Goal: Task Accomplishment & Management: Manage account settings

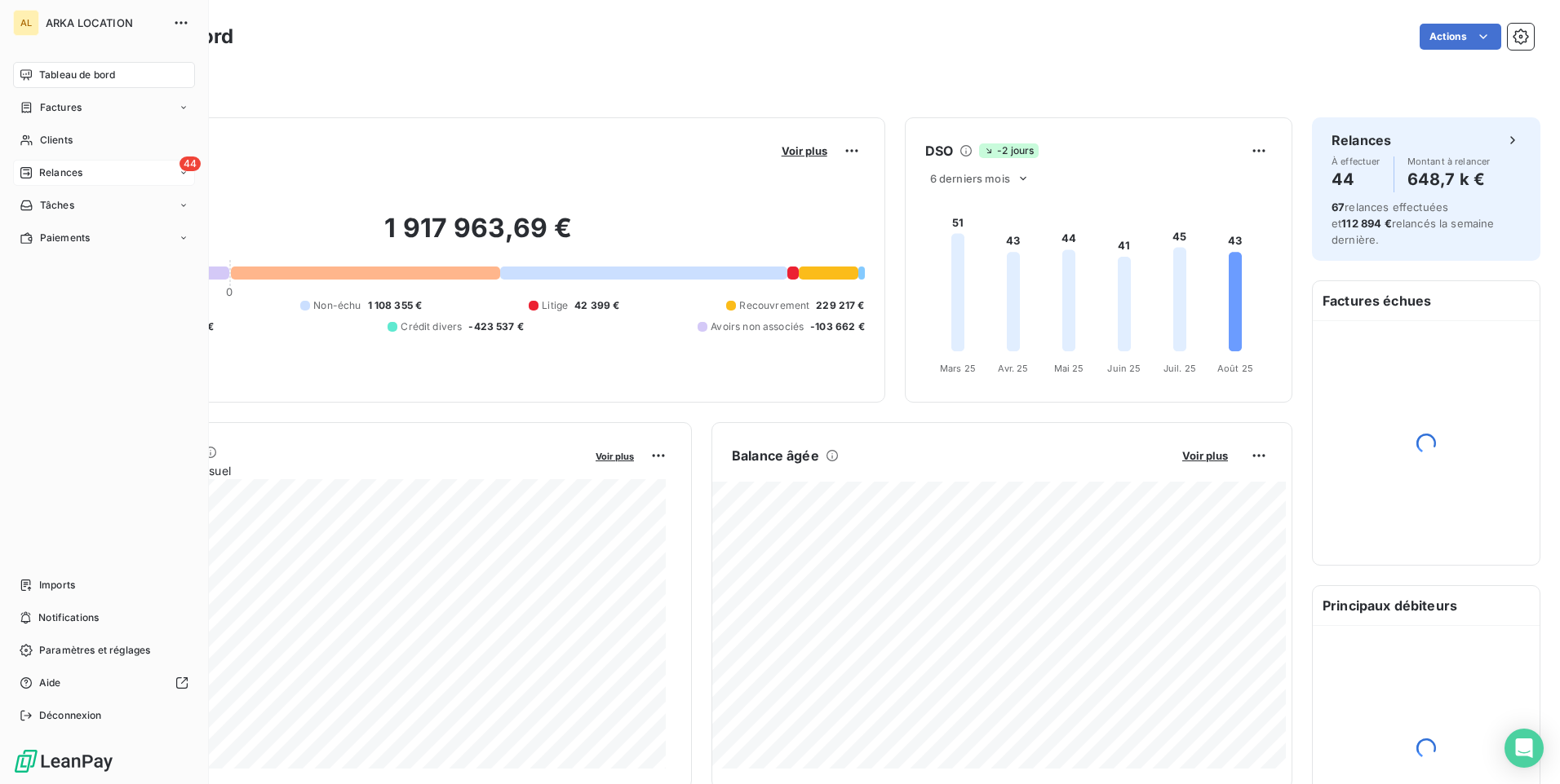
click at [45, 168] on span "Relances" at bounding box center [61, 173] width 43 height 14
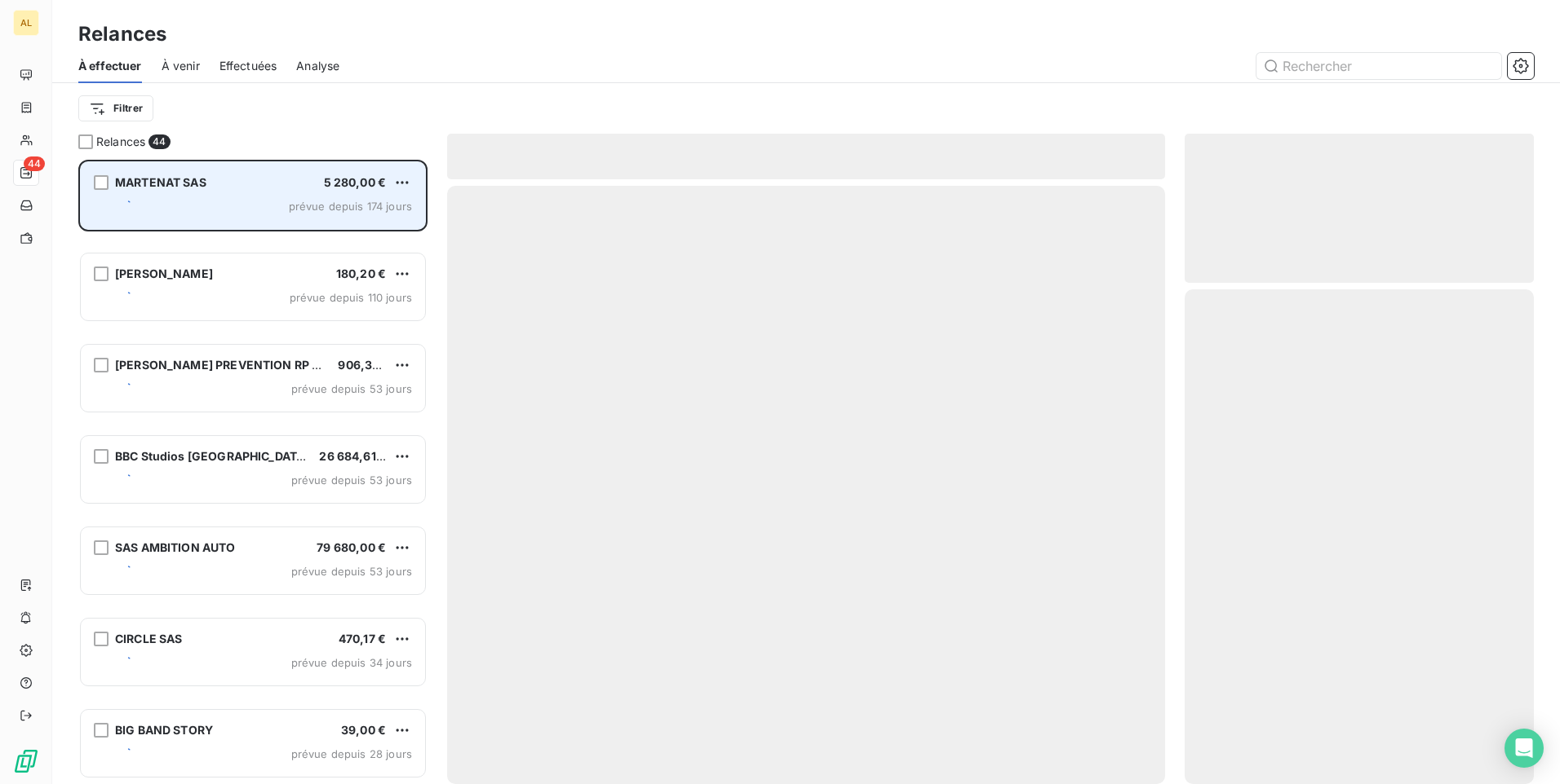
scroll to position [613, 337]
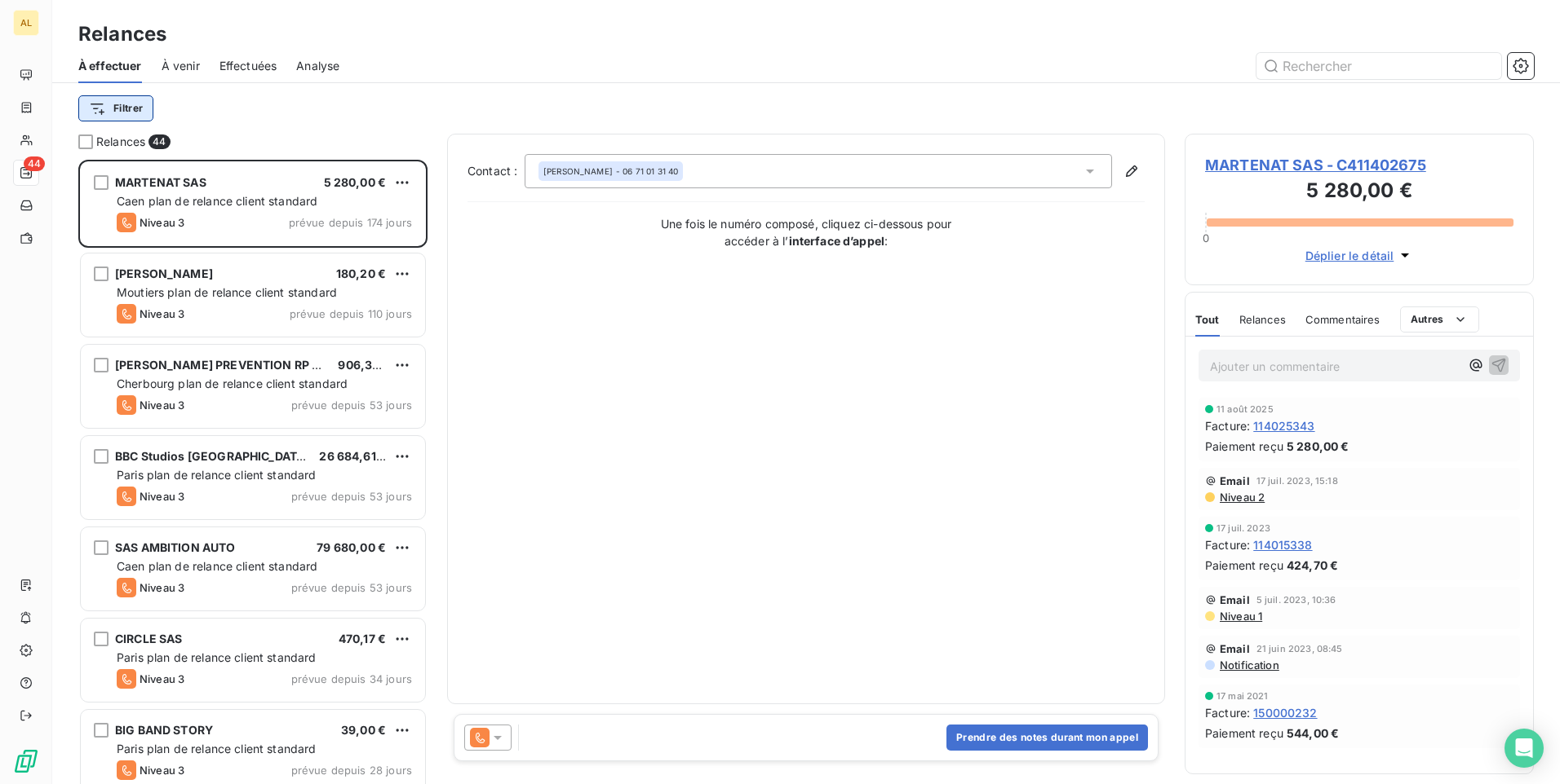
click at [137, 108] on html "AL 44 Relances À effectuer À venir Effectuées Analyse Filtrer Relances 44 MARTE…" at bounding box center [780, 392] width 1560 height 784
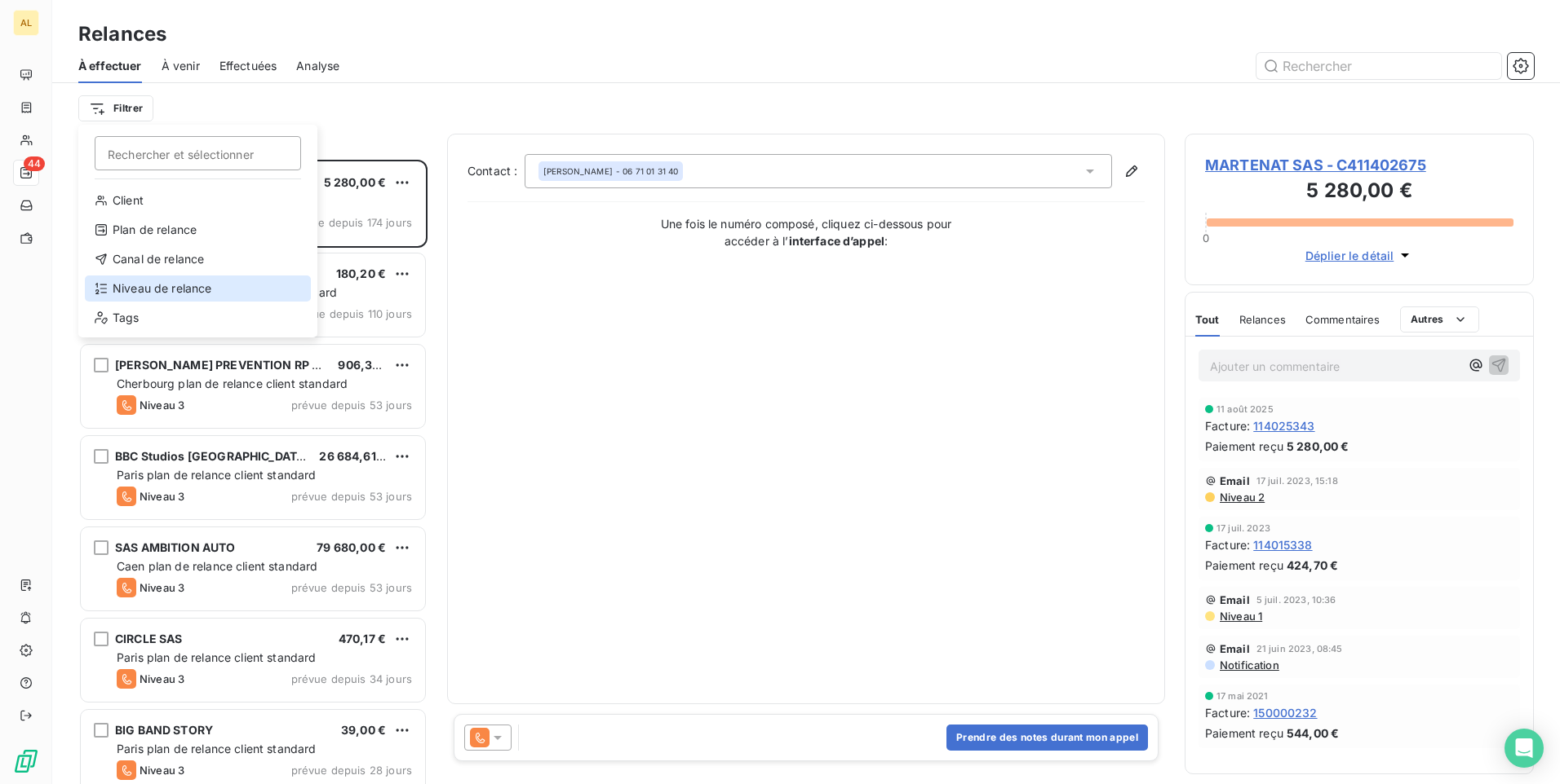
click at [182, 285] on div "Niveau de relance" at bounding box center [198, 288] width 226 height 26
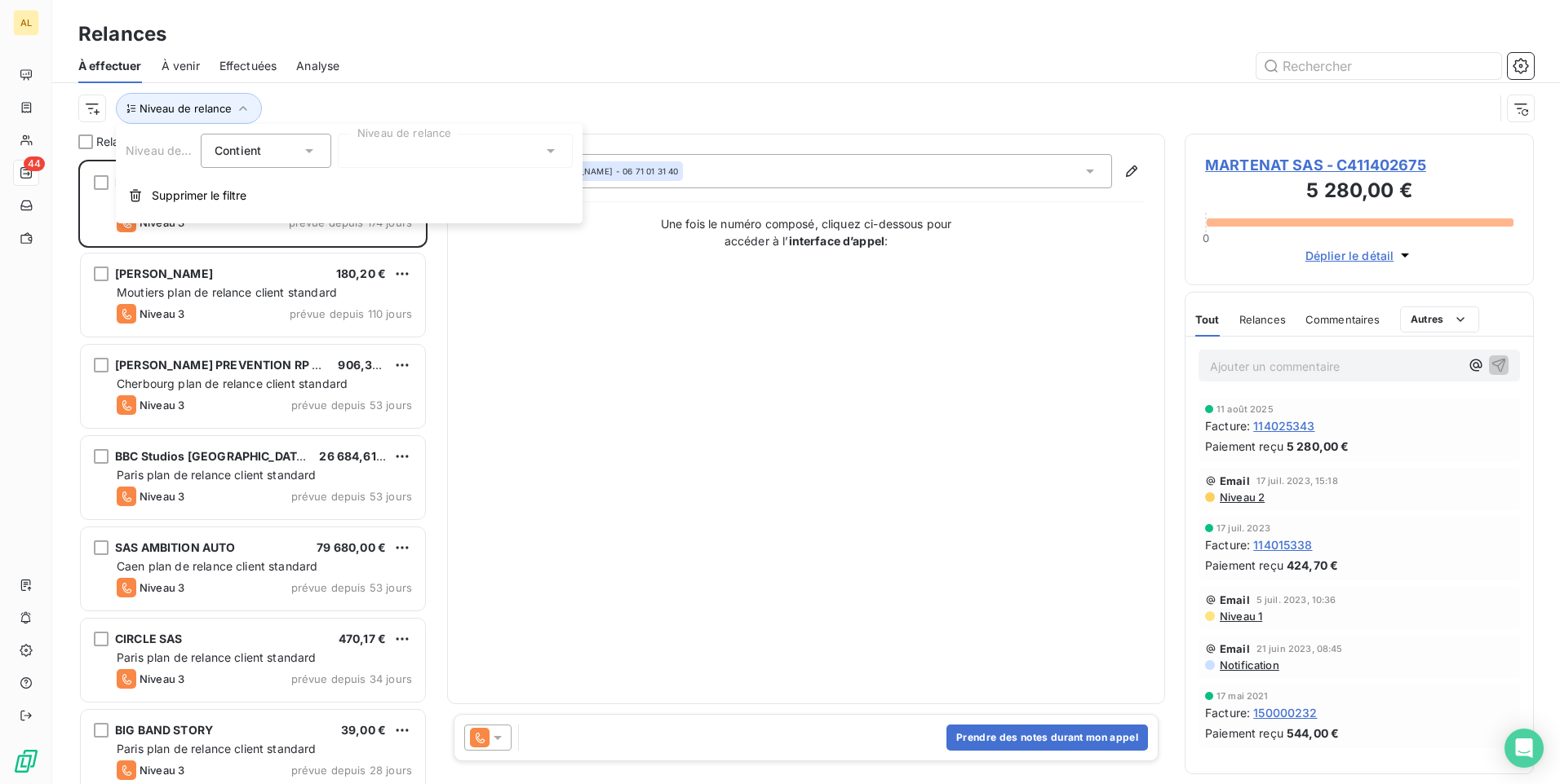
click at [479, 152] on div at bounding box center [455, 151] width 235 height 34
click at [479, 189] on li "Notification" at bounding box center [455, 186] width 235 height 30
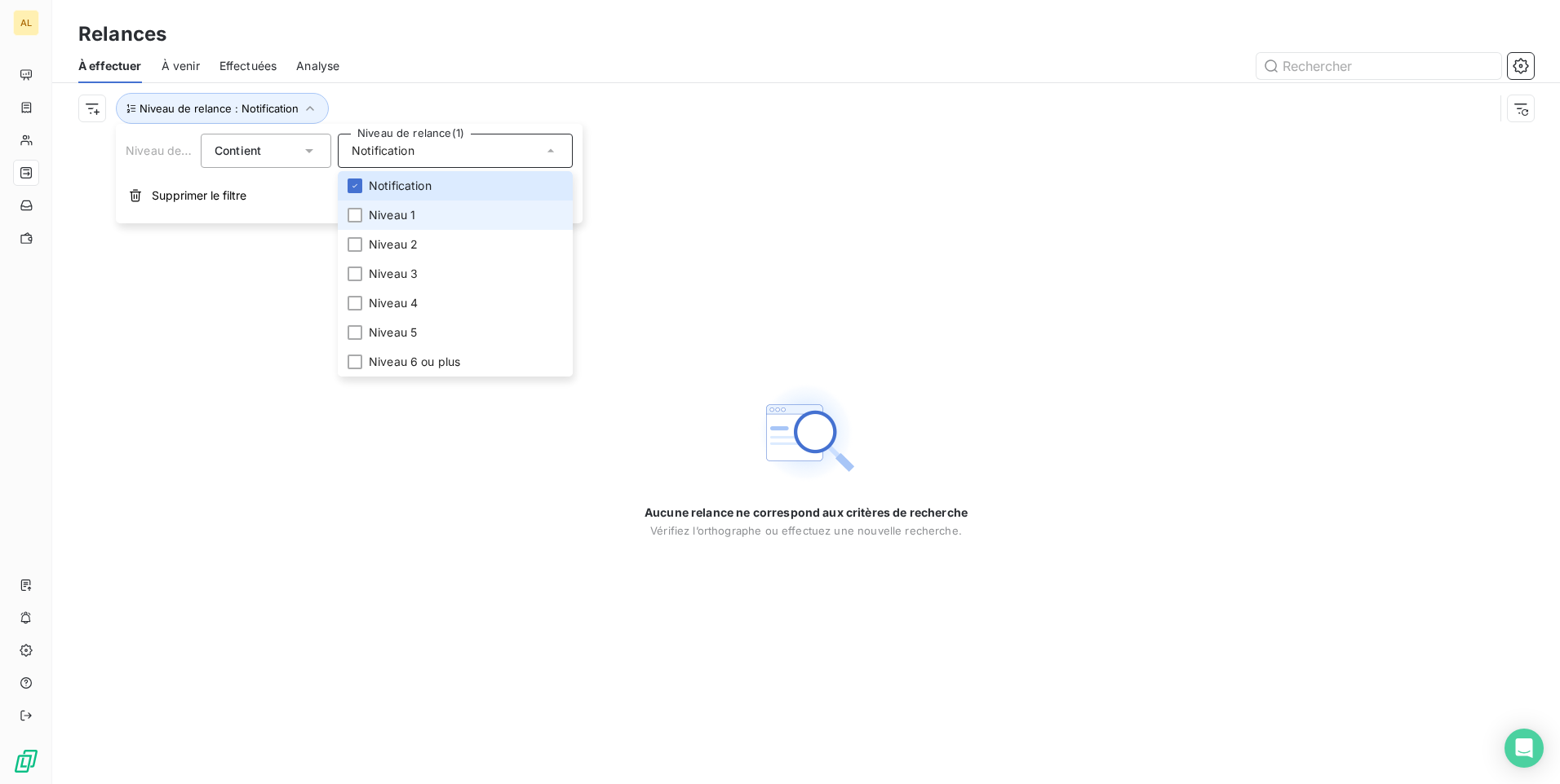
click at [393, 210] on span "Niveau 1" at bounding box center [392, 215] width 47 height 16
click at [408, 182] on span "Notification" at bounding box center [400, 186] width 63 height 16
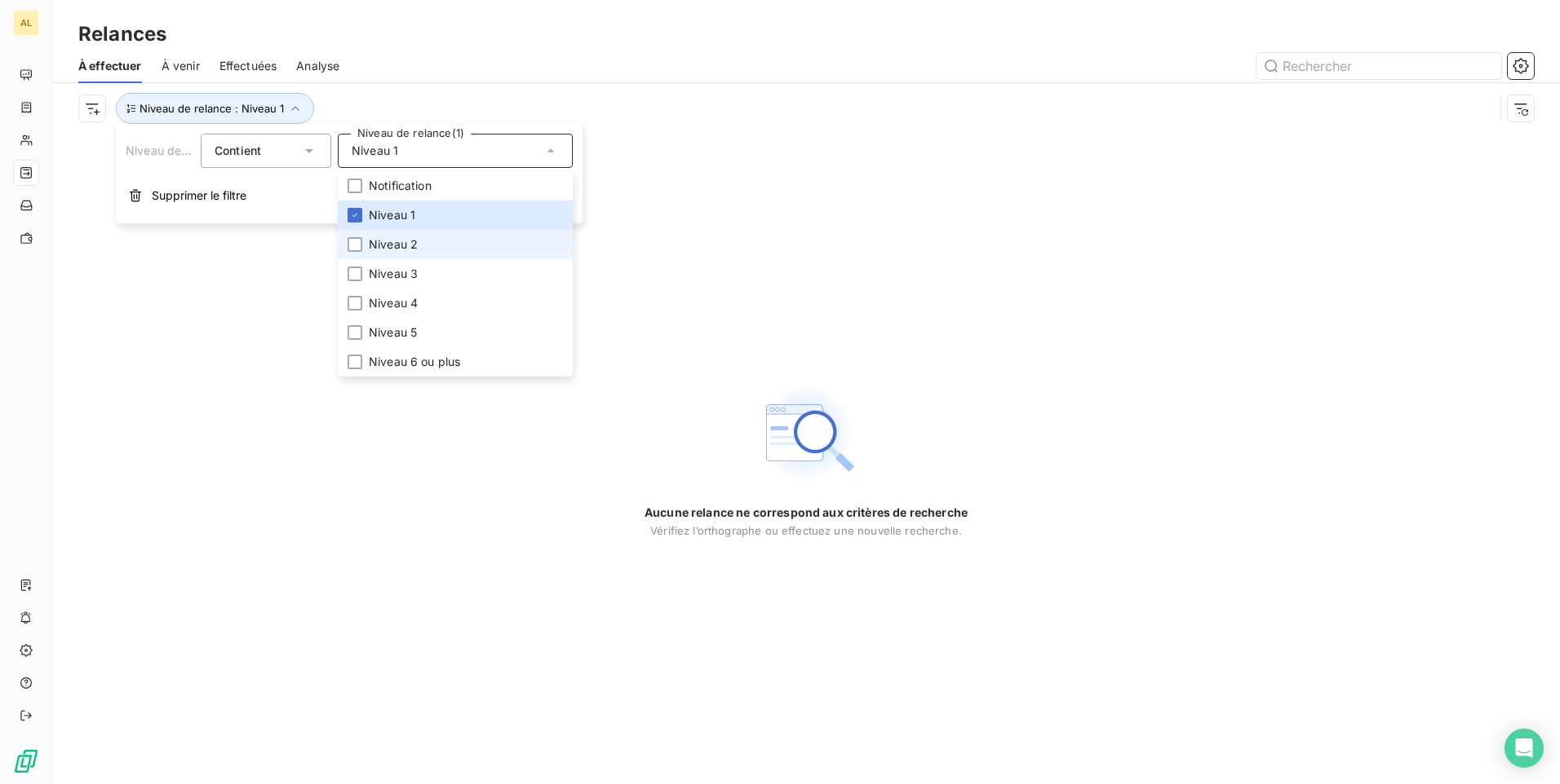
click at [396, 240] on span "Niveau 2" at bounding box center [393, 245] width 49 height 16
click at [381, 274] on span "Niveau 3" at bounding box center [393, 274] width 49 height 16
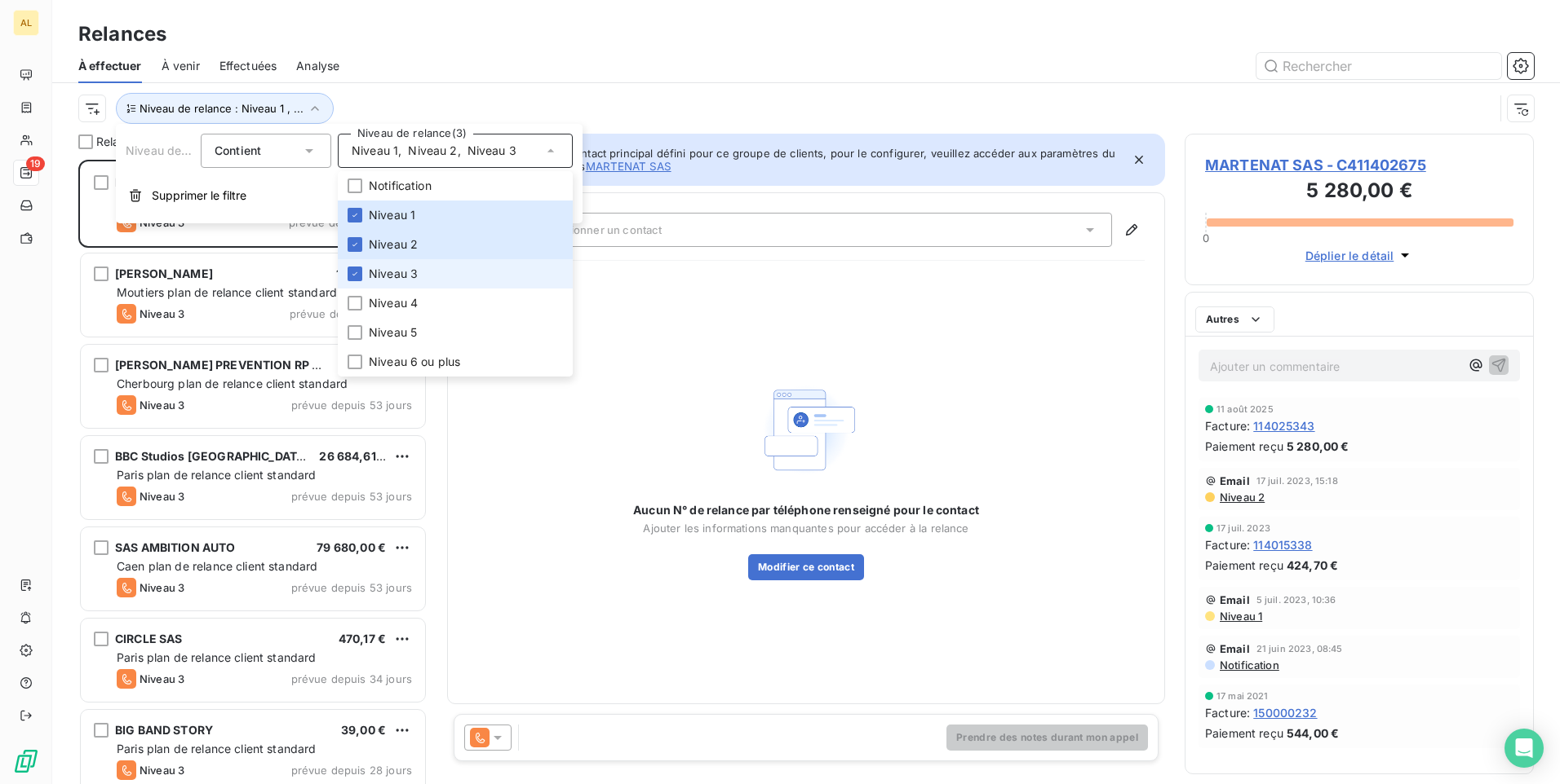
scroll to position [613, 337]
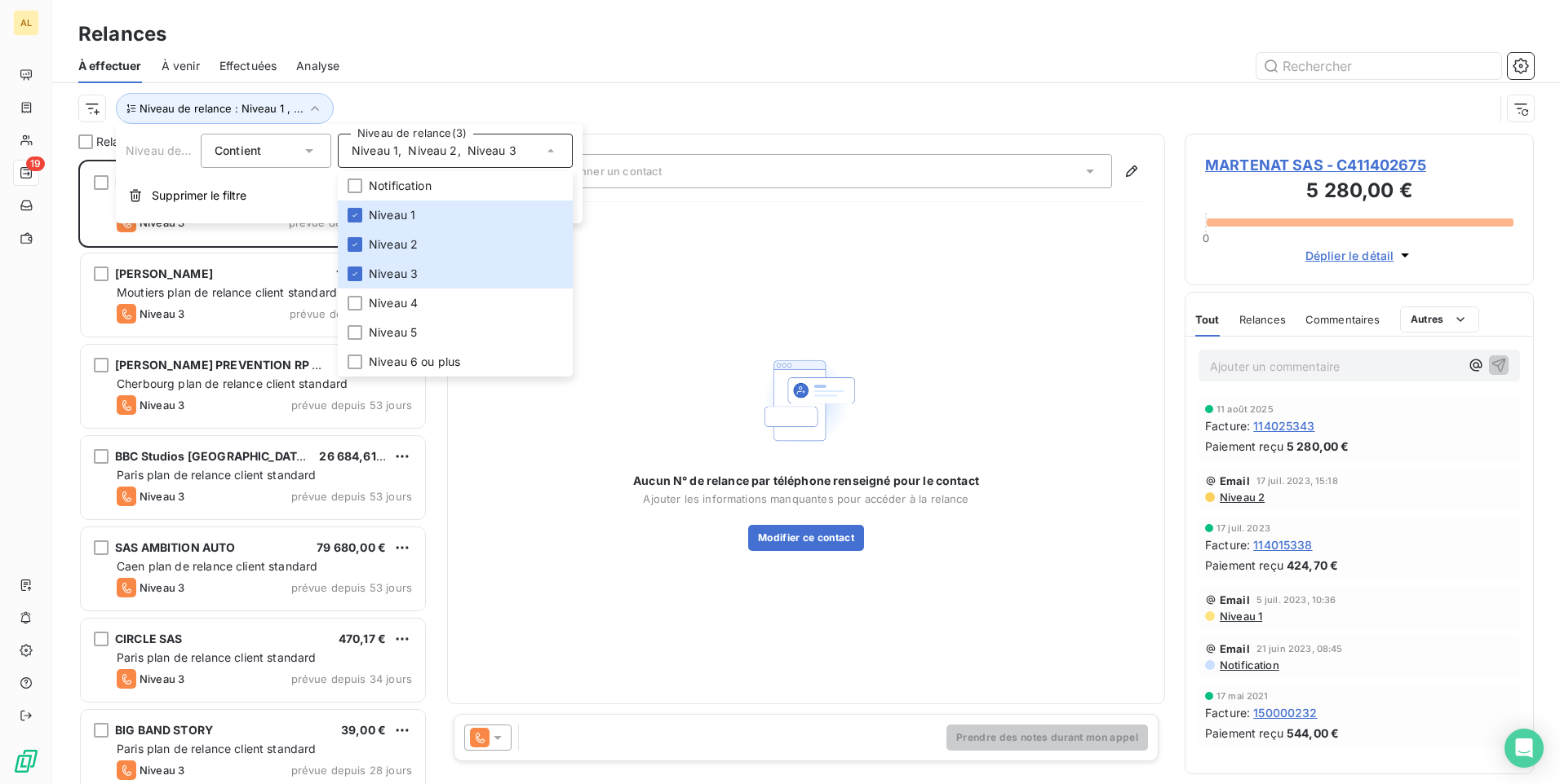
click at [473, 63] on div at bounding box center [946, 65] width 1175 height 26
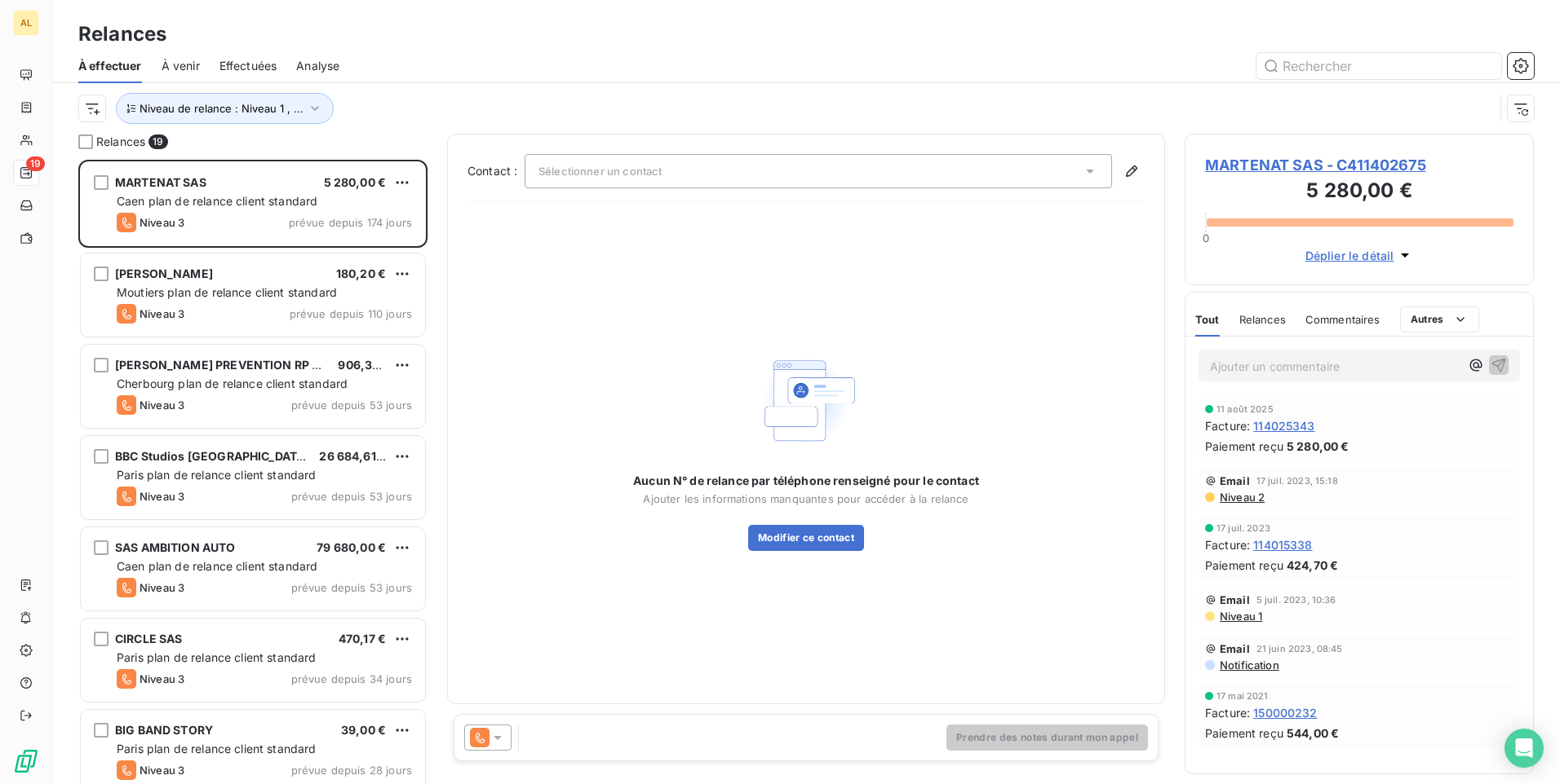
click at [248, 66] on span "Effectuées" at bounding box center [248, 66] width 58 height 16
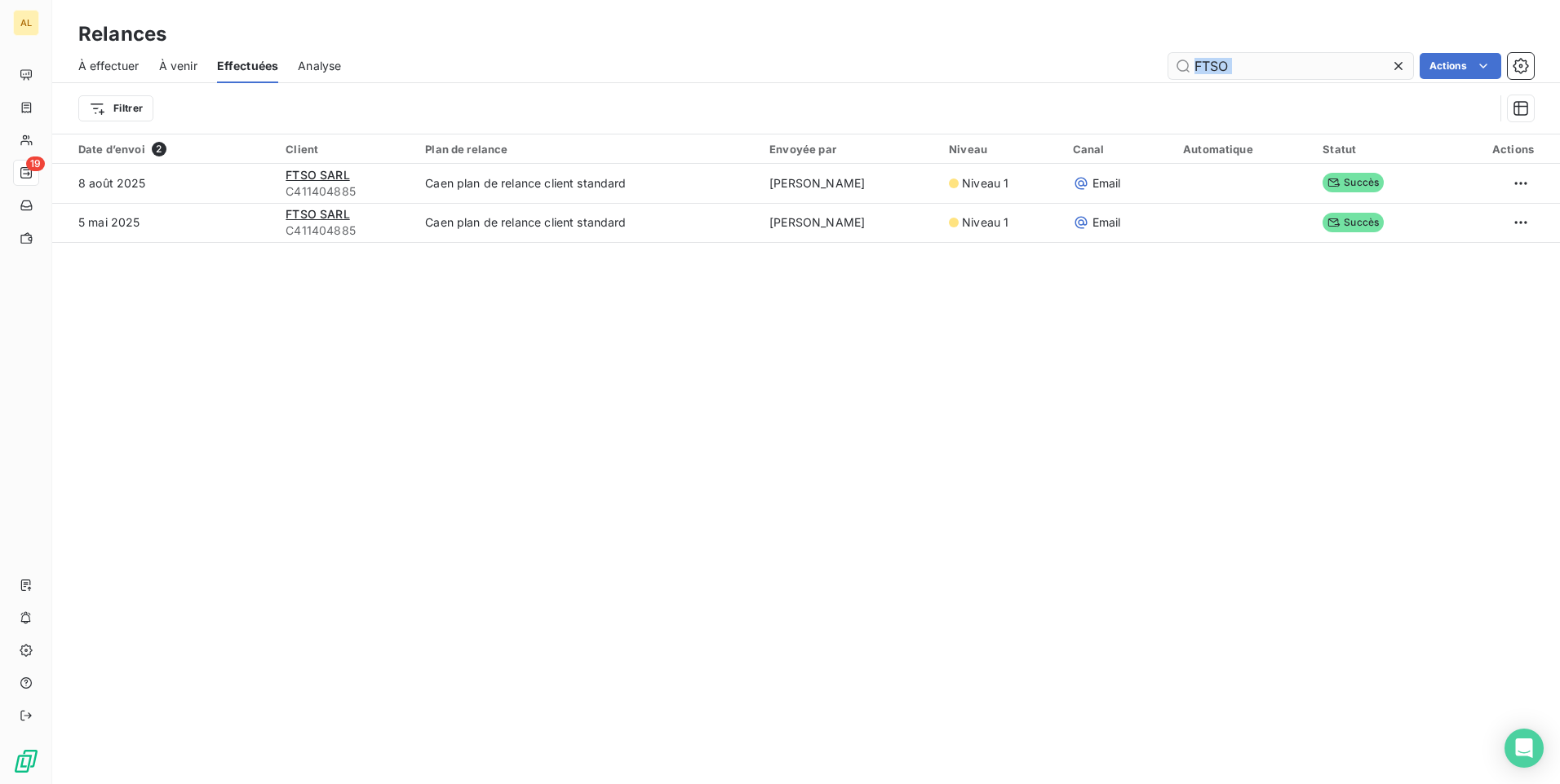
click at [1233, 75] on div "À effectuer À venir Effectuées Analyse FTSO Actions Filtrer" at bounding box center [806, 91] width 1508 height 85
drag, startPoint x: 1229, startPoint y: 67, endPoint x: 1145, endPoint y: 59, distance: 84.4
click at [1145, 59] on div "FTSO Actions" at bounding box center [947, 65] width 1173 height 26
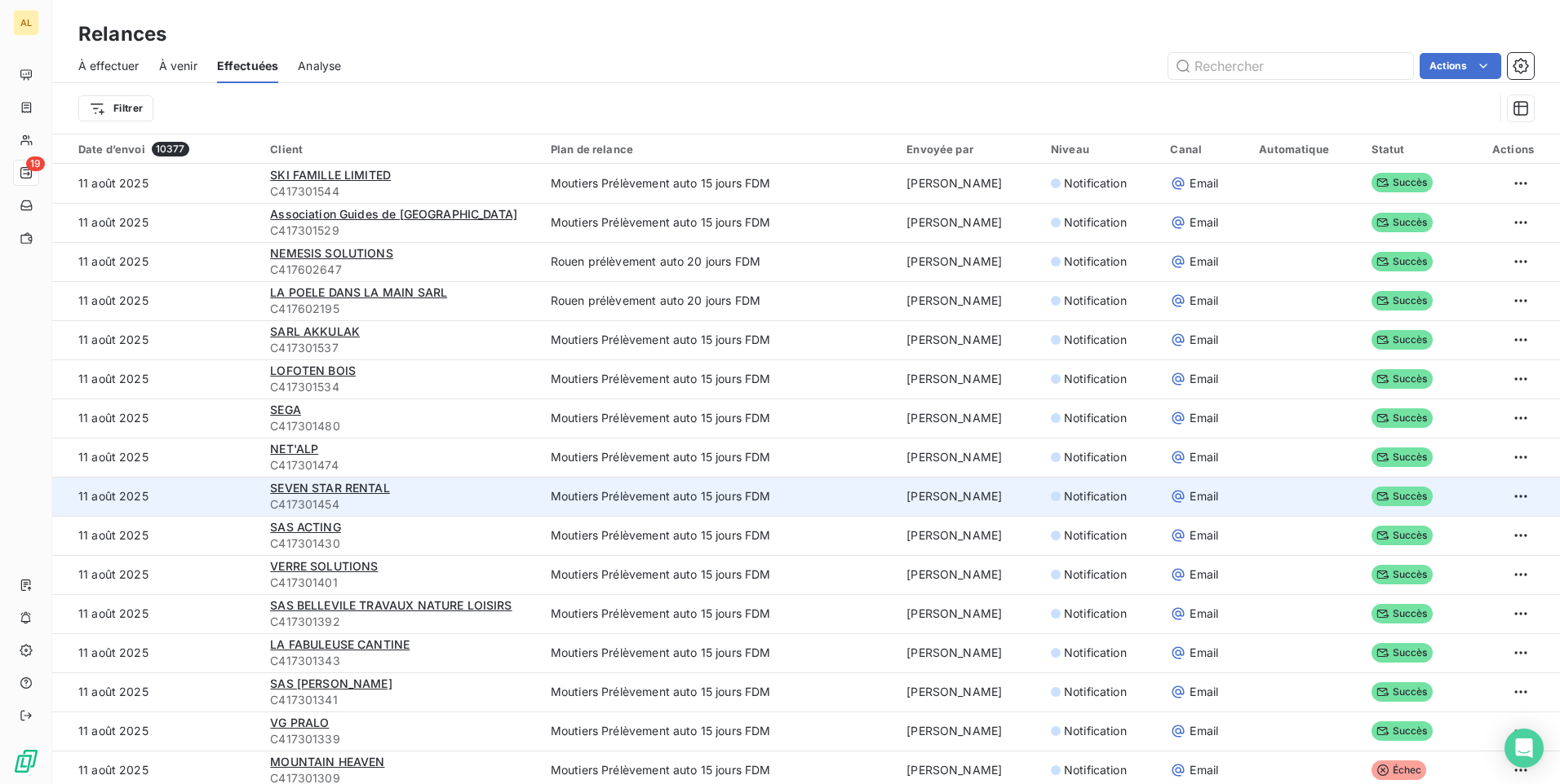
click at [785, 481] on td "Moutiers Prélèvement auto 15 jours FDM" at bounding box center [719, 497] width 355 height 39
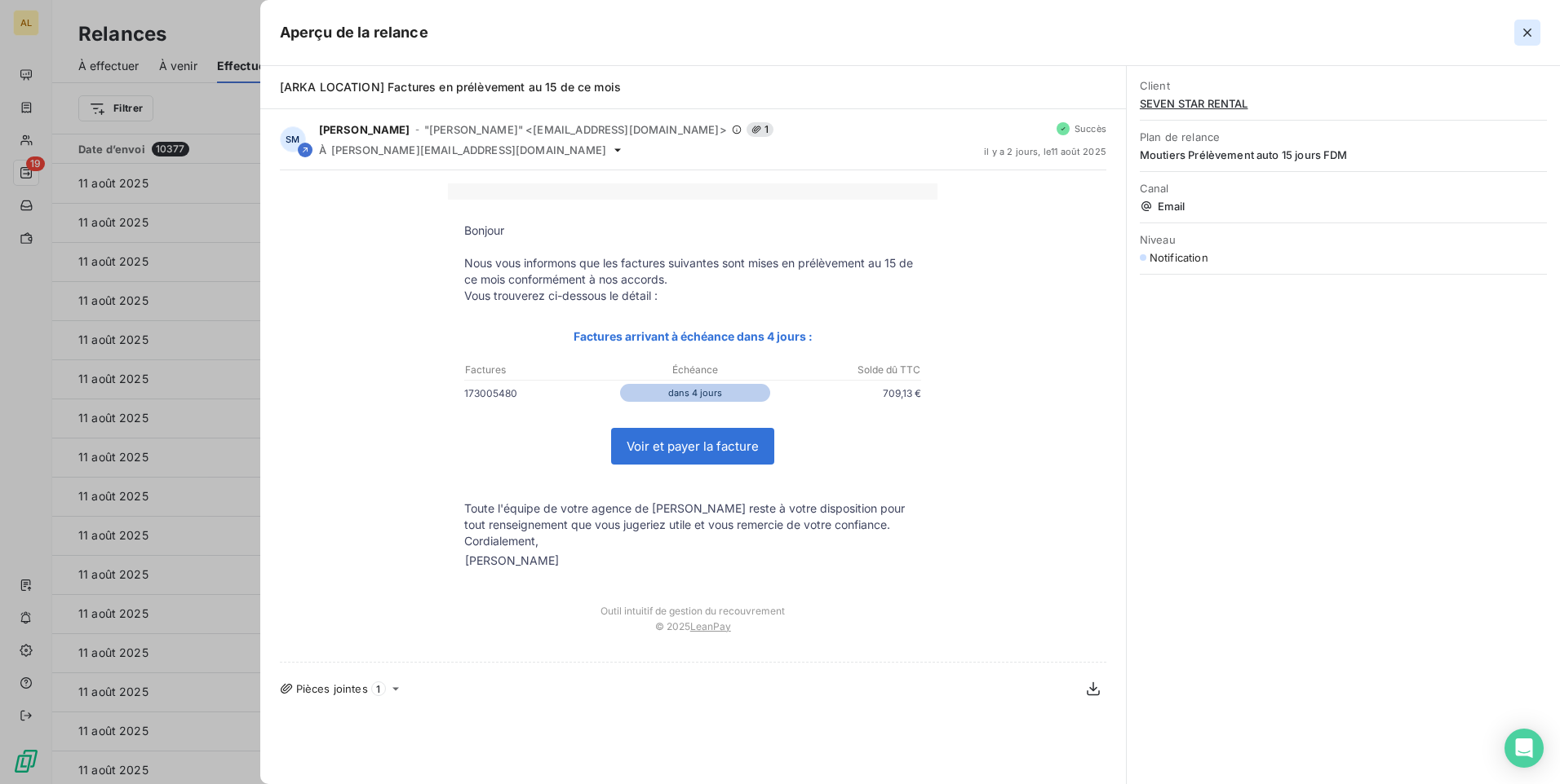
click at [1521, 22] on button "button" at bounding box center [1527, 32] width 26 height 26
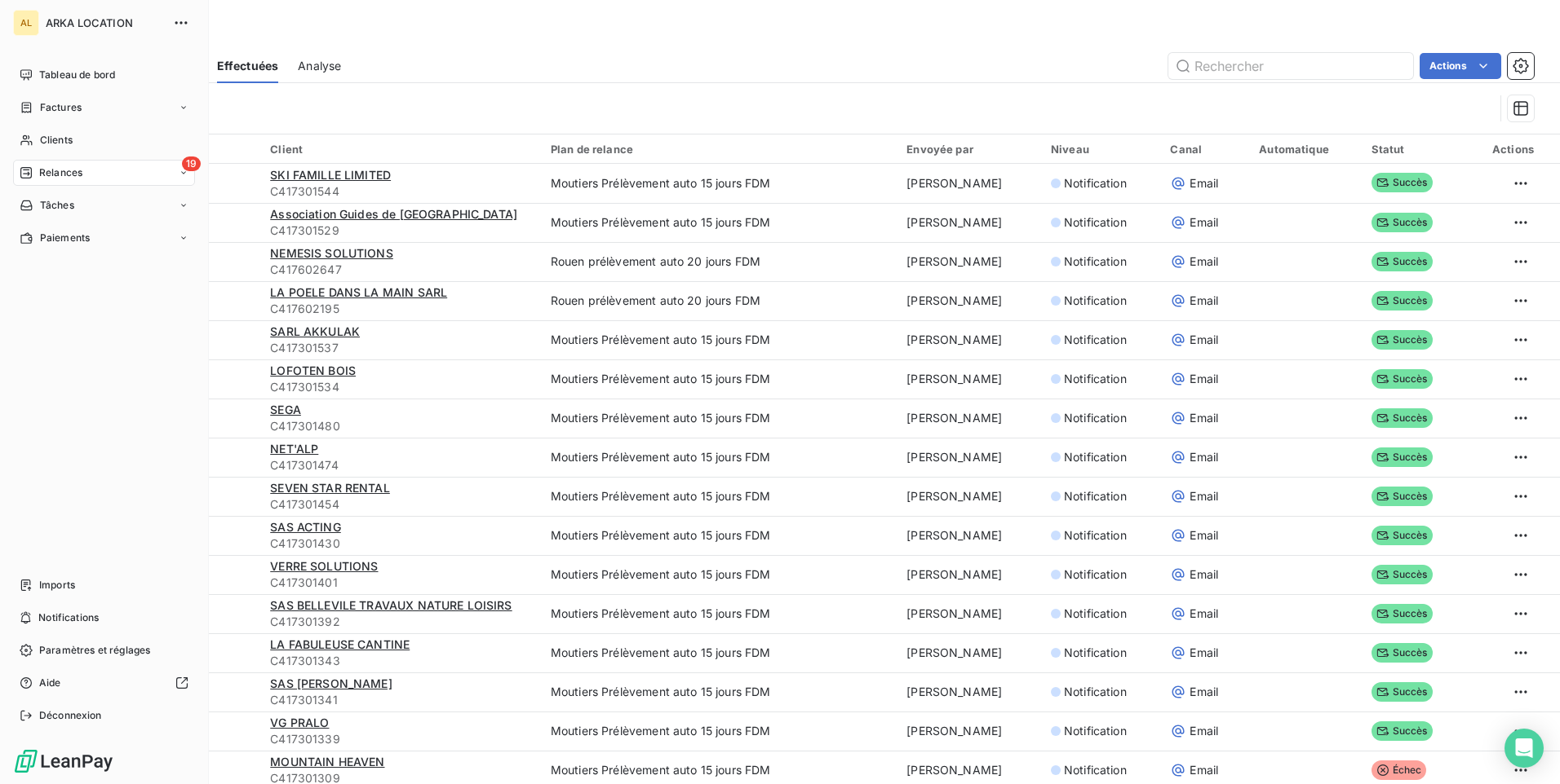
click at [48, 173] on span "Relances" at bounding box center [61, 173] width 43 height 14
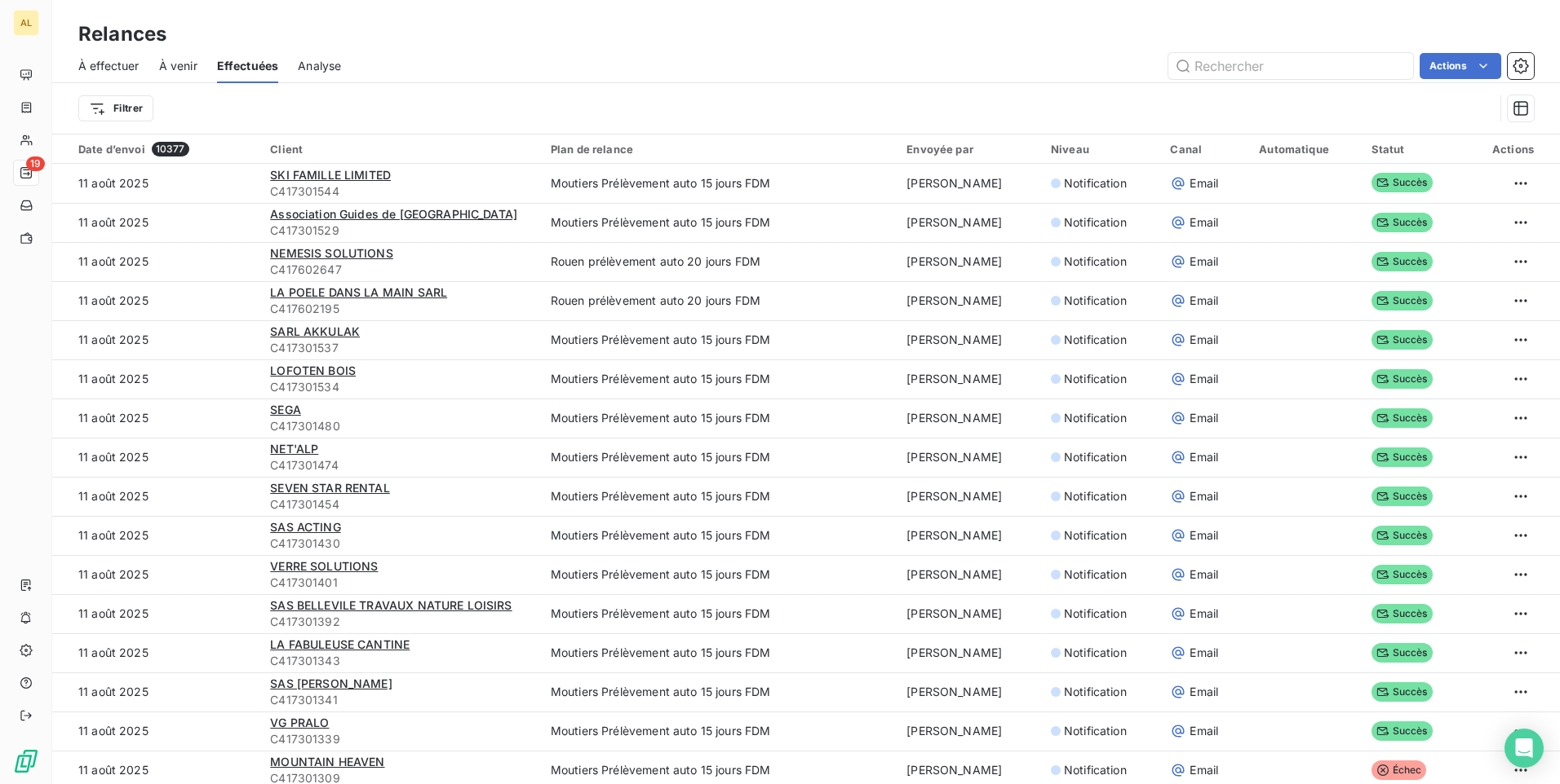
click at [112, 65] on span "À effectuer" at bounding box center [109, 66] width 61 height 16
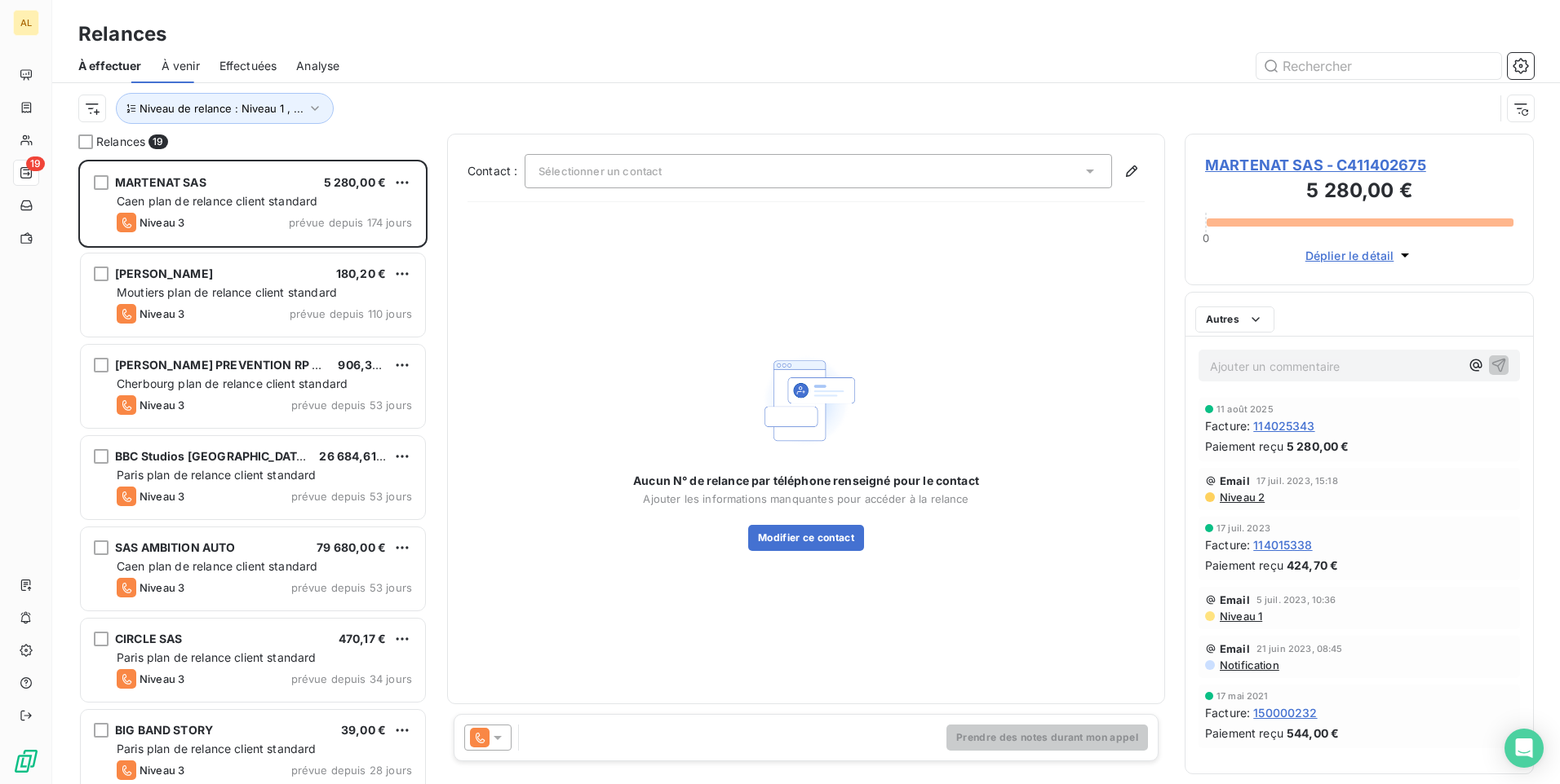
scroll to position [613, 337]
click at [297, 106] on span "Niveau de relance : Niveau 1 , ..." at bounding box center [221, 109] width 164 height 13
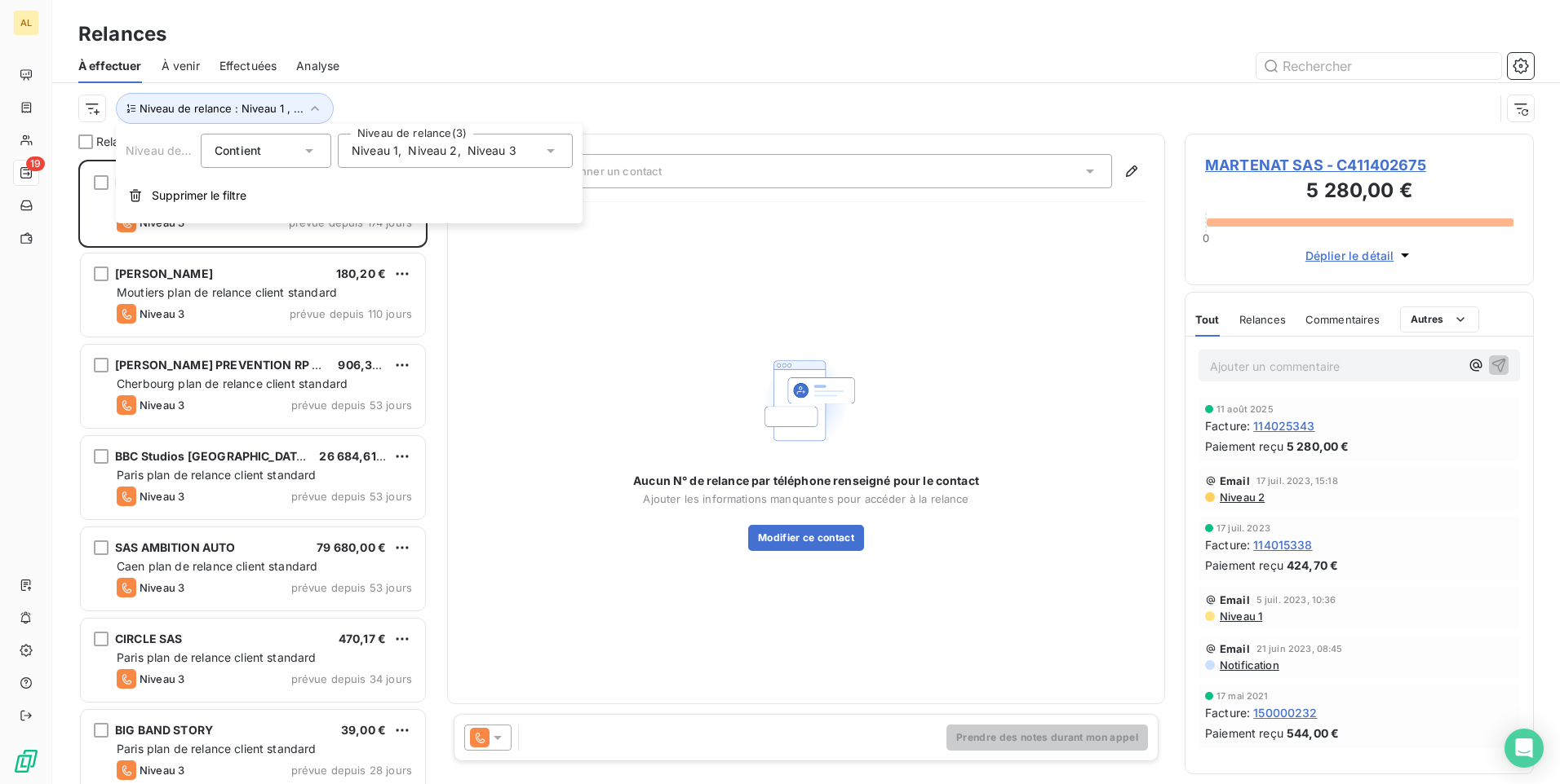
click at [459, 158] on span "," at bounding box center [460, 151] width 4 height 16
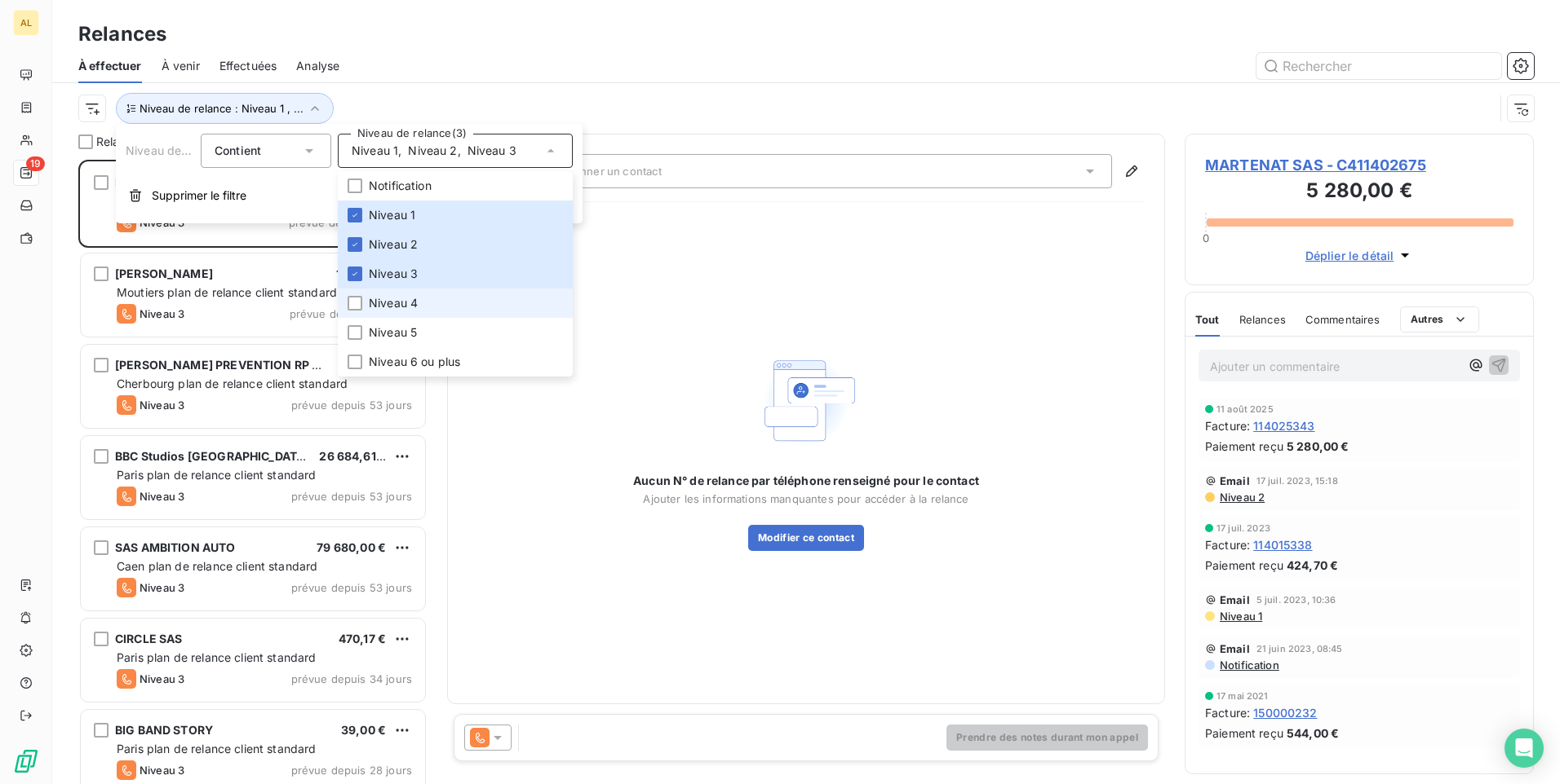
click at [416, 309] on span "Niveau 4" at bounding box center [393, 303] width 49 height 16
click at [485, 39] on div "Relances" at bounding box center [806, 34] width 1508 height 30
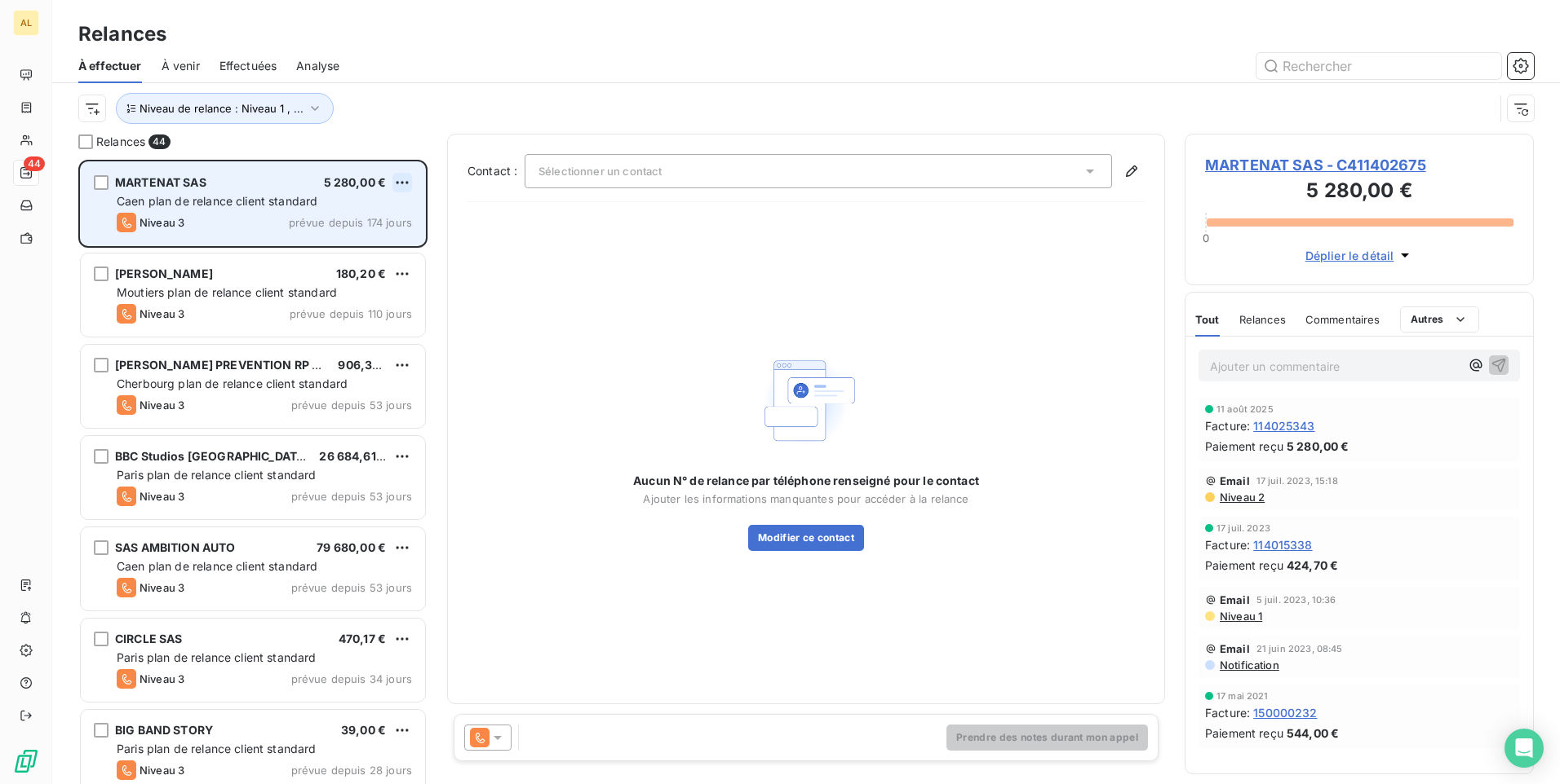
click at [406, 181] on html "AL 44 Relances À effectuer À venir Effectuées Analyse Niveau de relance : Nivea…" at bounding box center [780, 392] width 1560 height 784
click at [361, 240] on div "Passer cette action" at bounding box center [331, 244] width 146 height 26
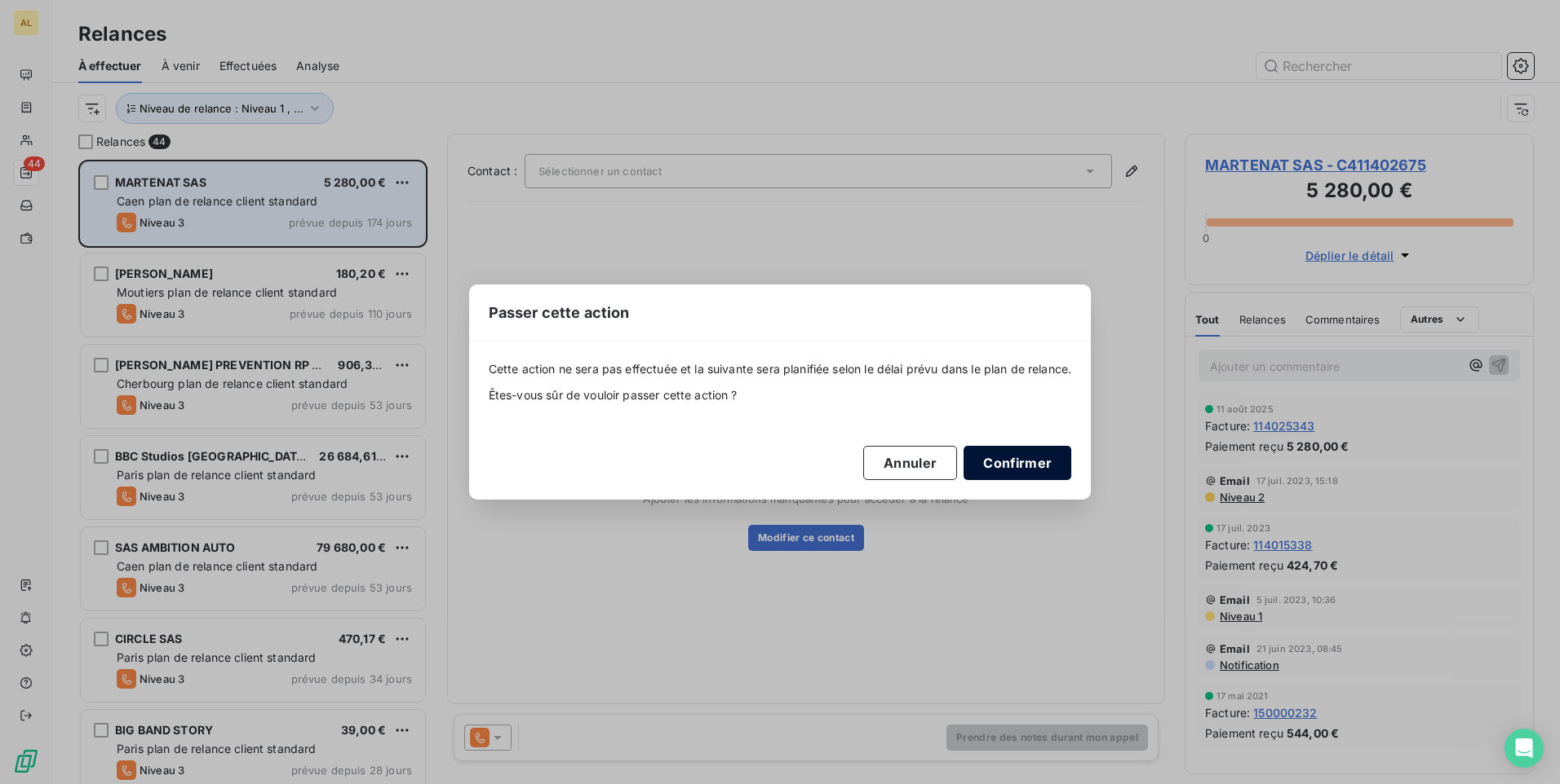
click at [1002, 457] on button "Confirmer" at bounding box center [1017, 463] width 108 height 34
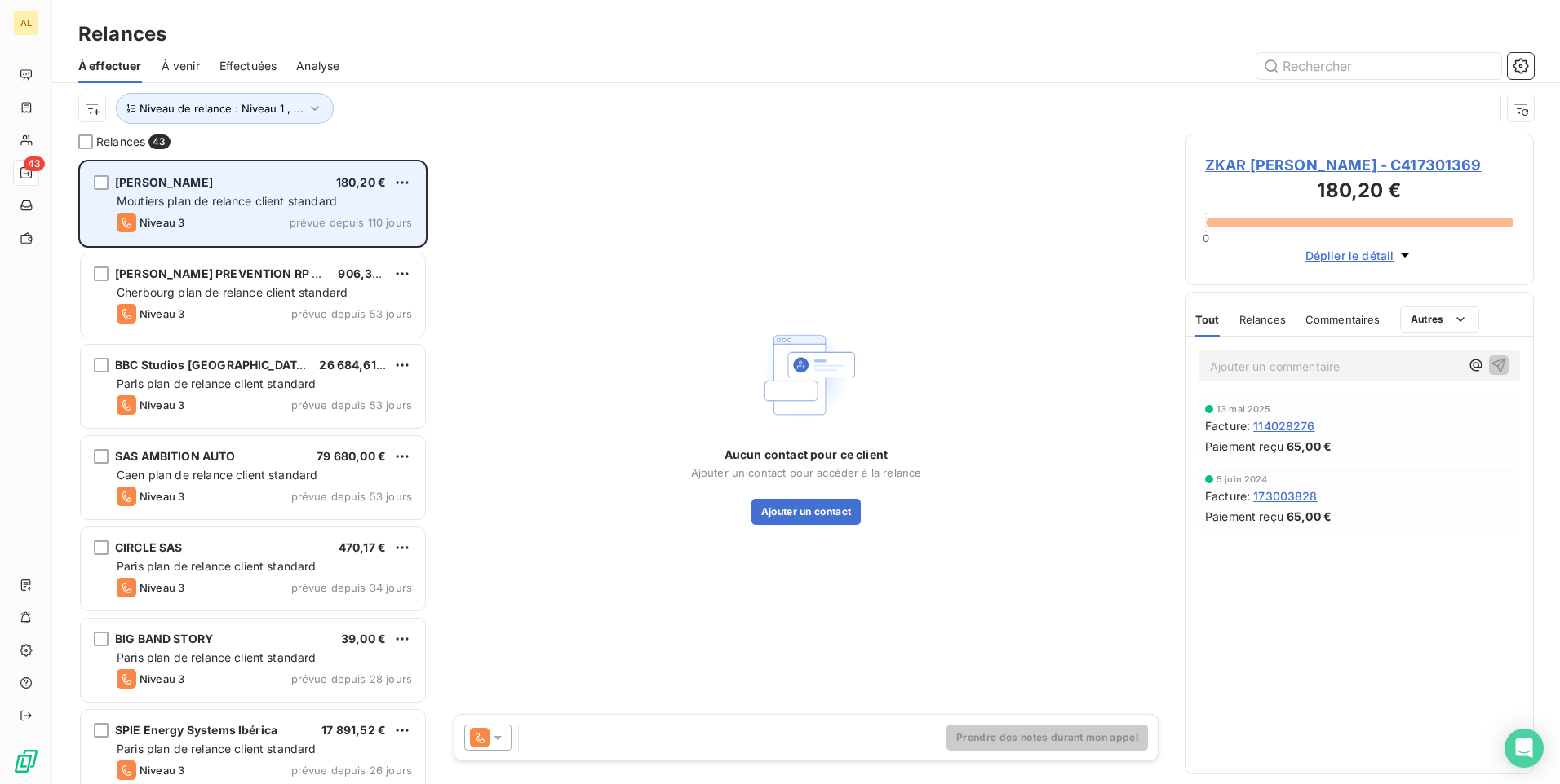
click at [259, 214] on div "Niveau 3 prévue depuis 110 jours" at bounding box center [264, 222] width 295 height 20
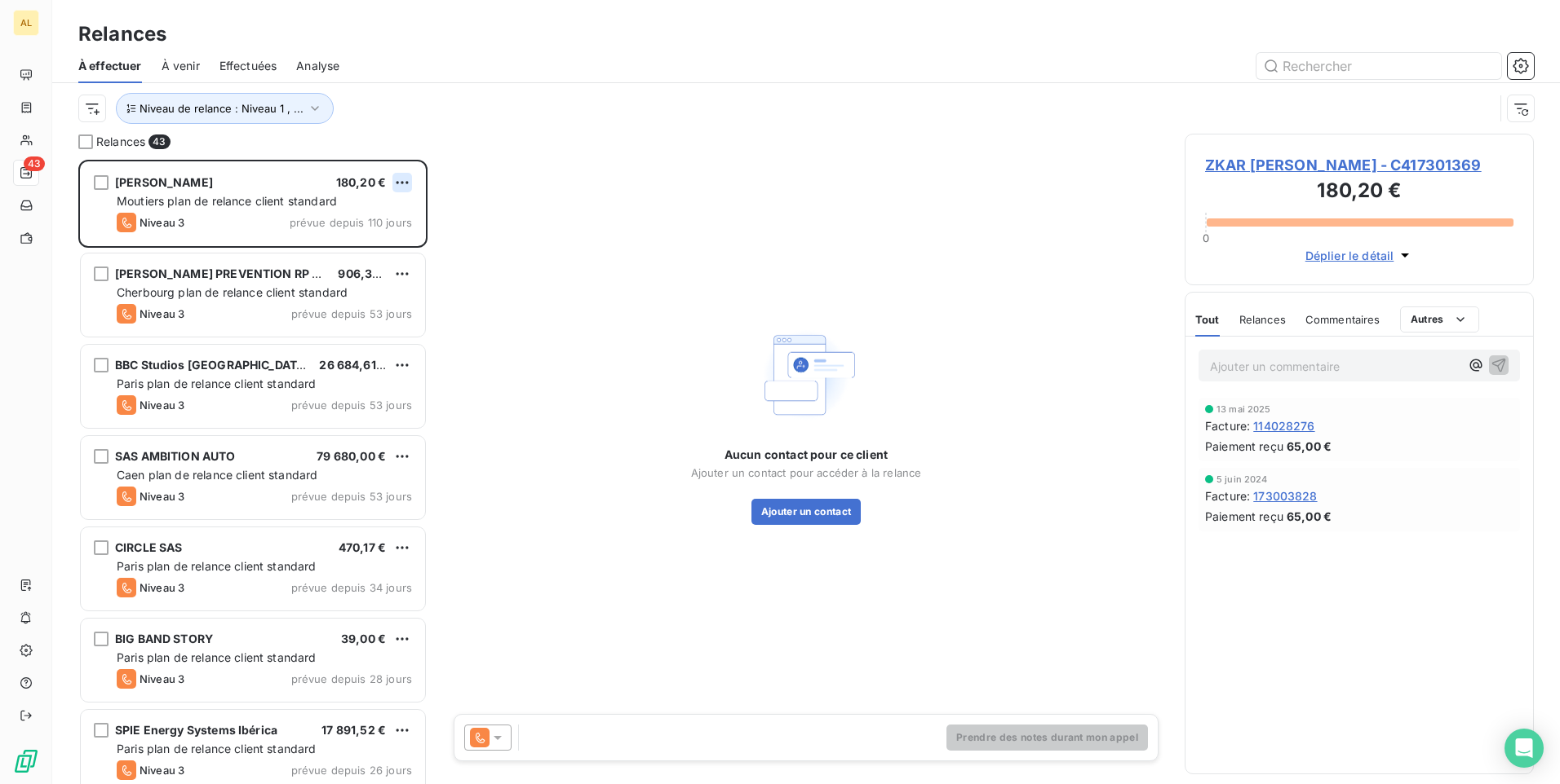
click at [409, 175] on html "AL 43 Relances À effectuer À venir Effectuées Analyse Niveau de relance : Nivea…" at bounding box center [780, 392] width 1560 height 784
click at [361, 244] on div "Passer cette action" at bounding box center [331, 244] width 146 height 26
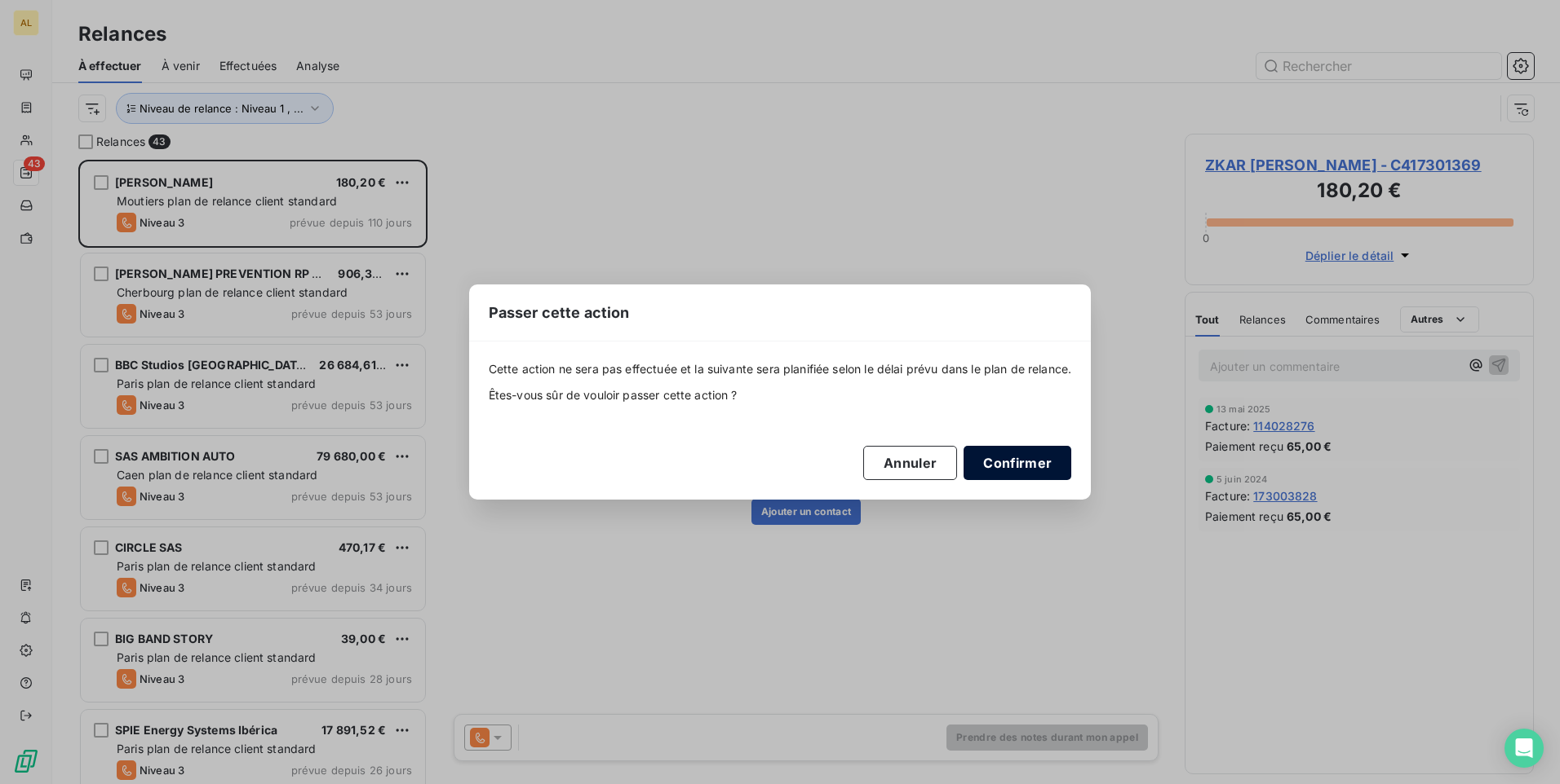
click at [1008, 464] on button "Confirmer" at bounding box center [1017, 463] width 108 height 34
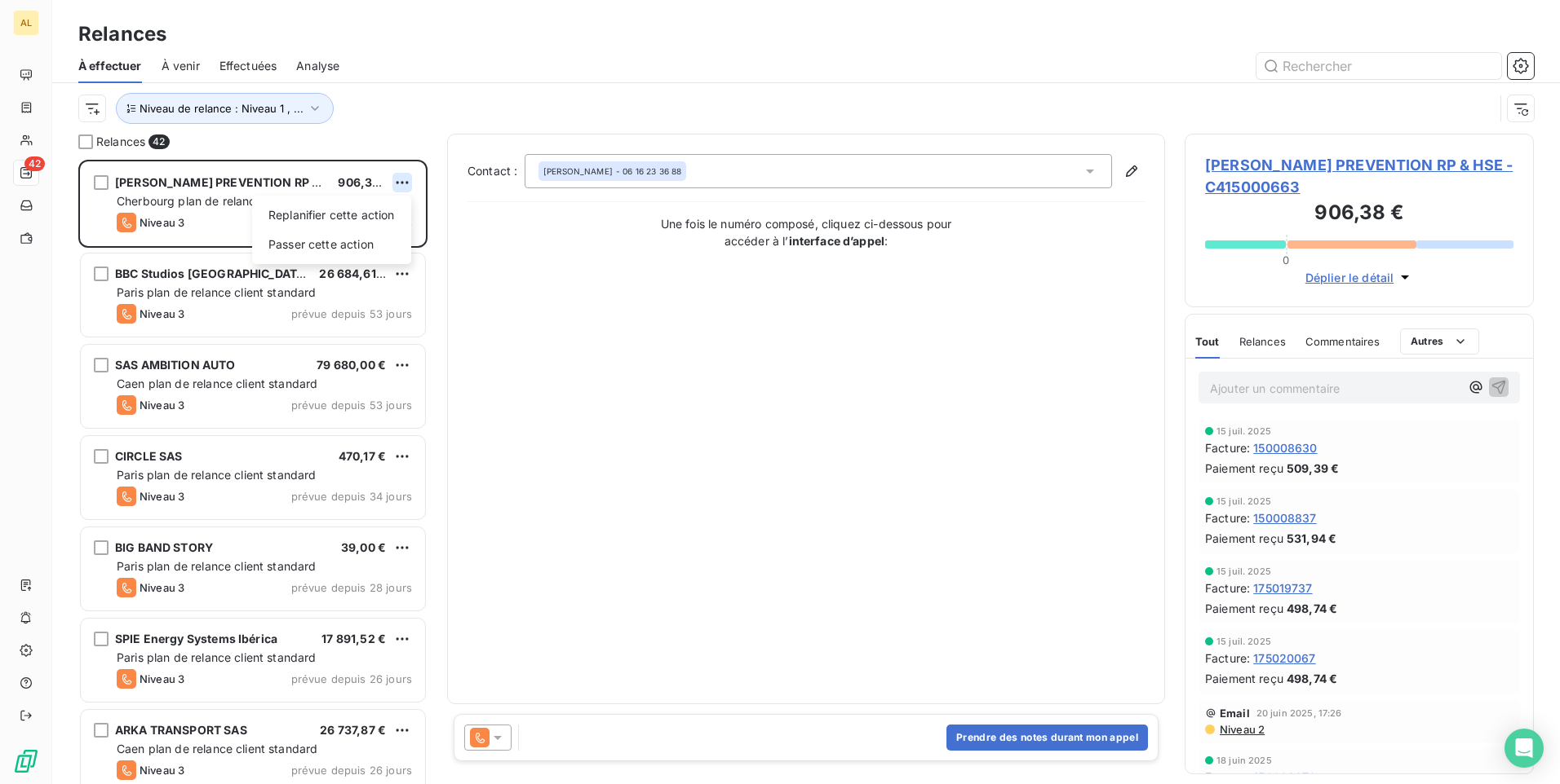
click at [399, 181] on html "AL 42 Relances À effectuer À venir Effectuées Analyse Niveau de relance : Nivea…" at bounding box center [780, 392] width 1560 height 784
click at [322, 248] on div "Passer cette action" at bounding box center [331, 244] width 146 height 26
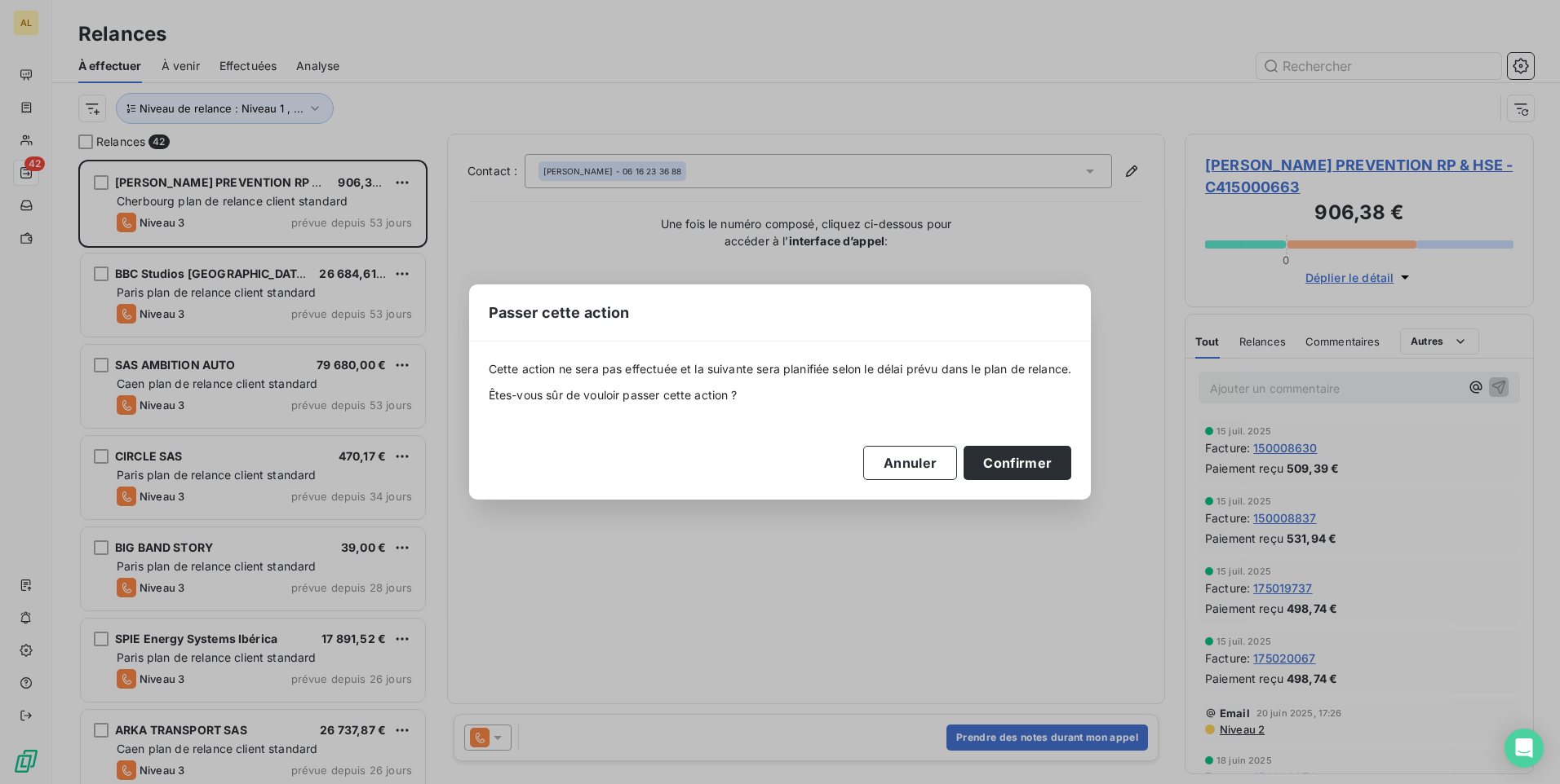
drag, startPoint x: 999, startPoint y: 460, endPoint x: 966, endPoint y: 441, distance: 38.1
click at [998, 460] on button "Confirmer" at bounding box center [1017, 463] width 108 height 34
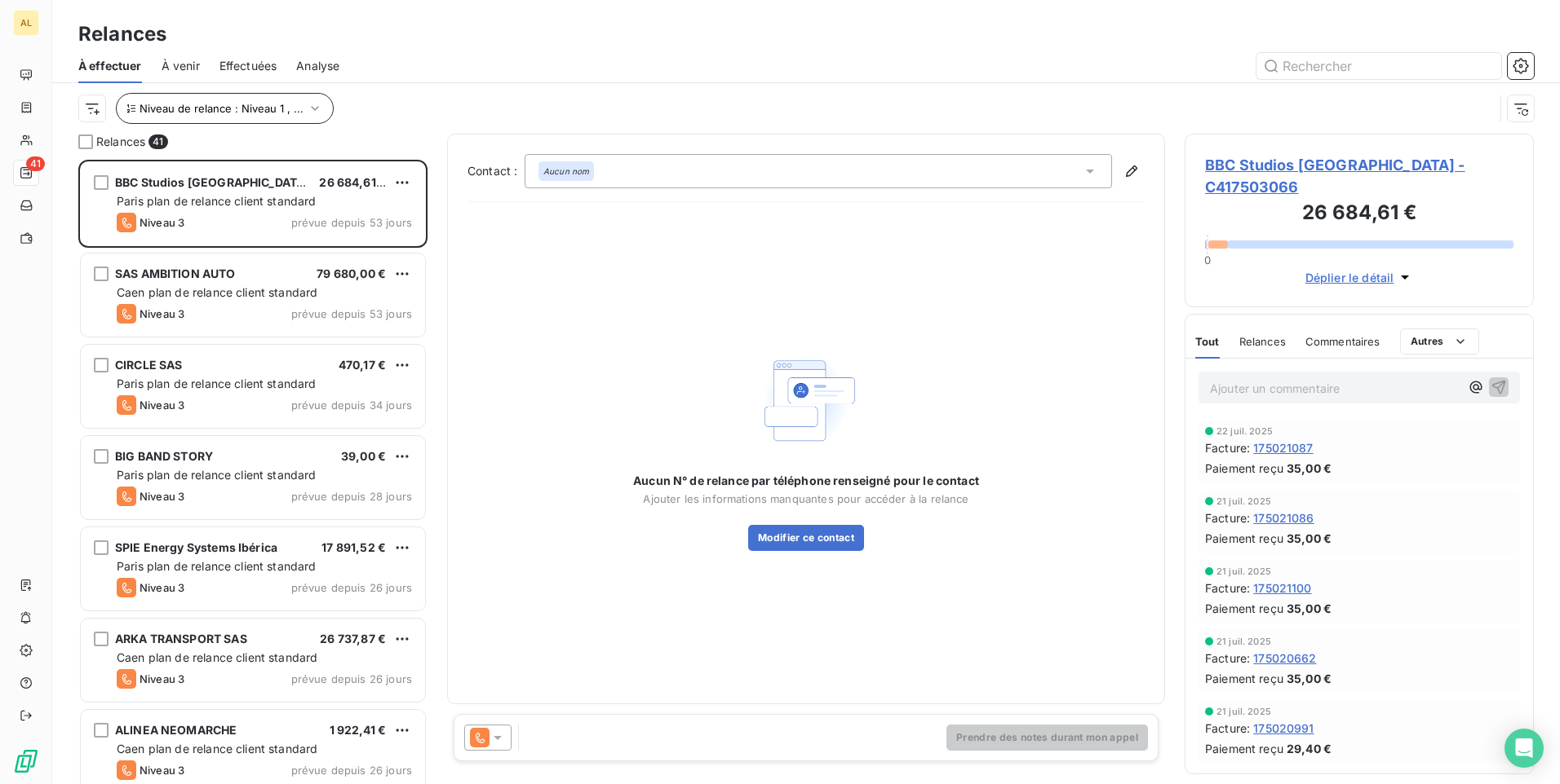
click at [308, 104] on icon "button" at bounding box center [315, 109] width 16 height 16
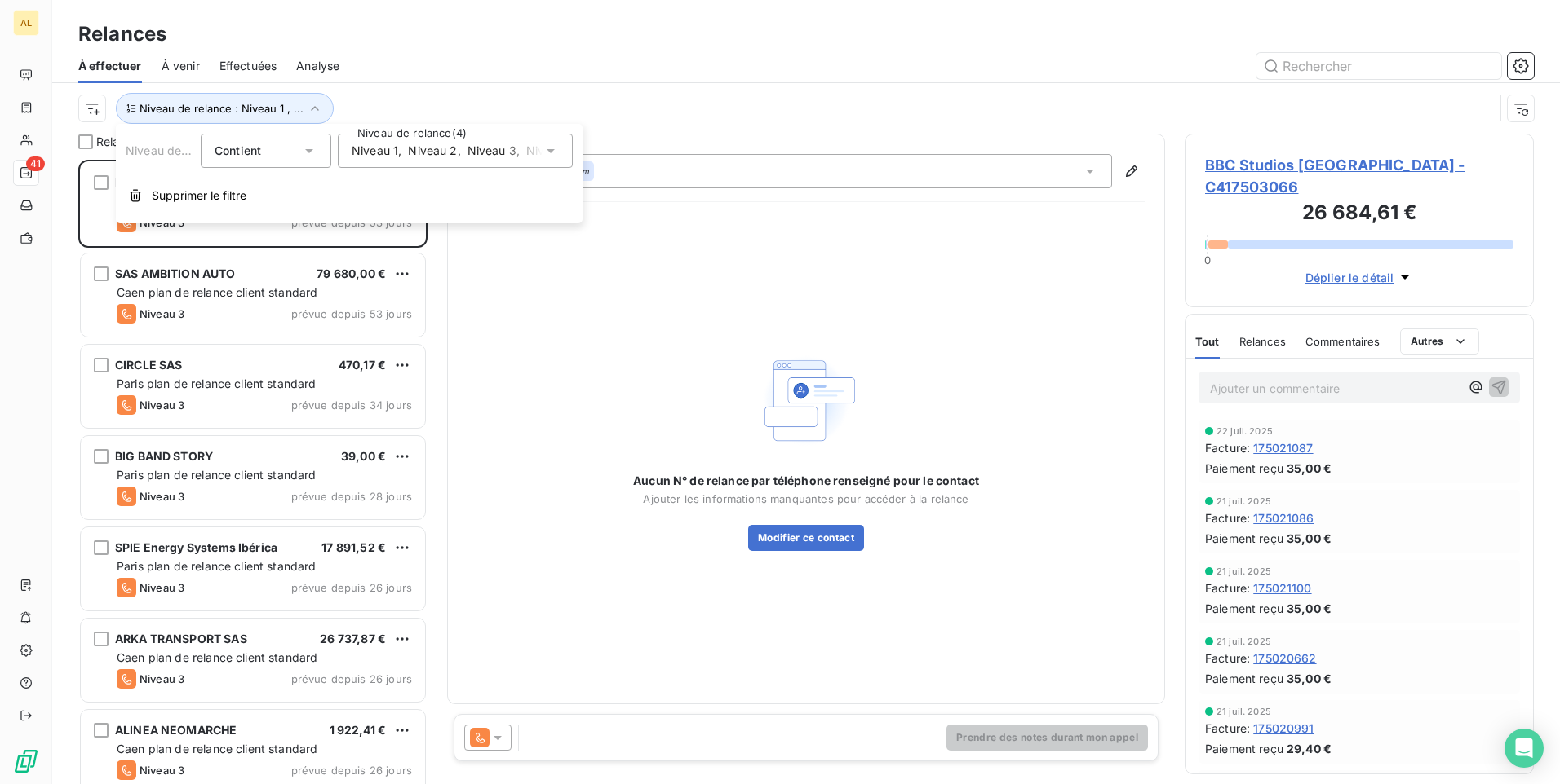
click at [443, 152] on span "Niveau 2" at bounding box center [432, 151] width 49 height 16
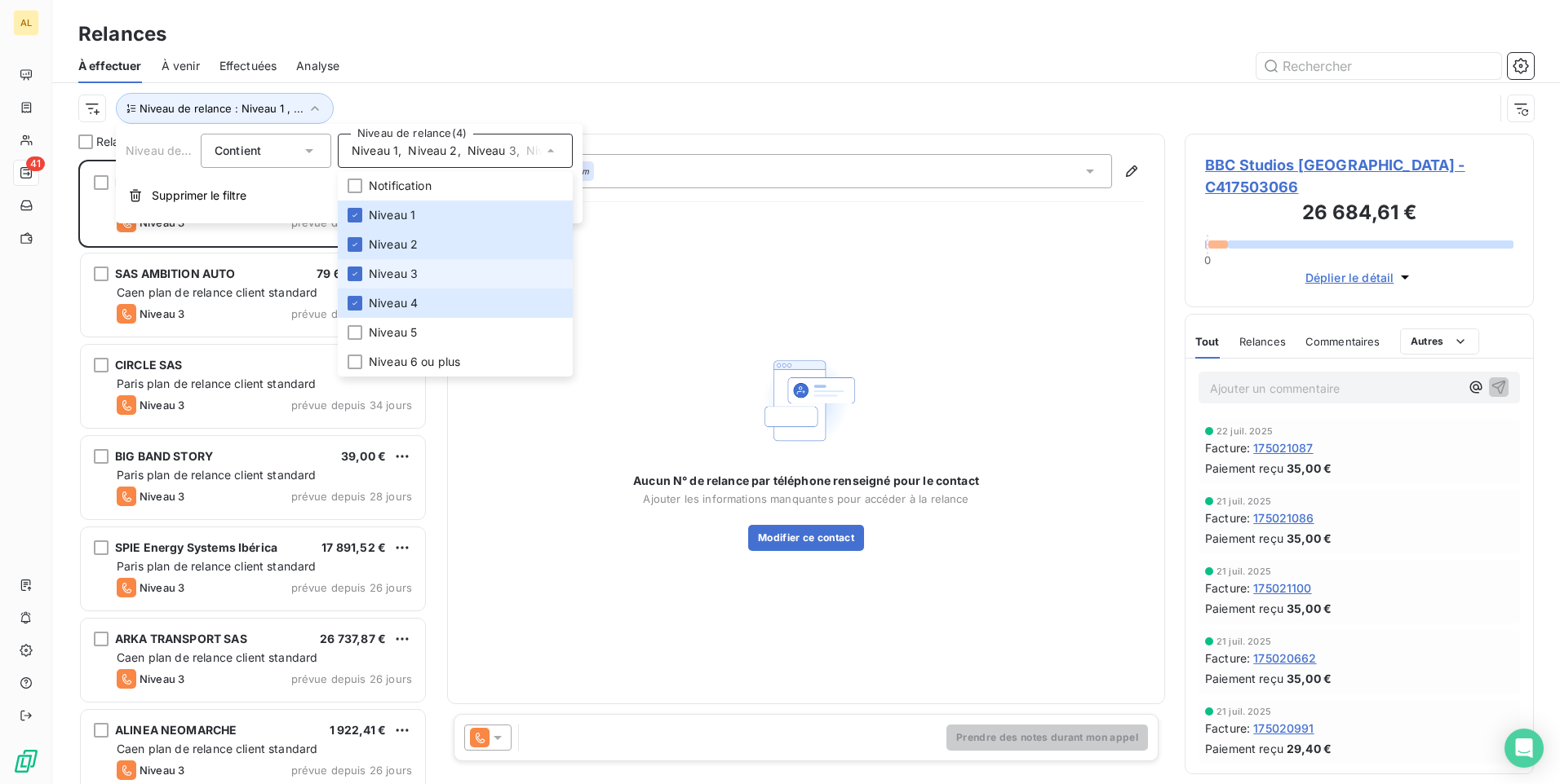
click at [363, 273] on li "Niveau 3" at bounding box center [455, 274] width 235 height 30
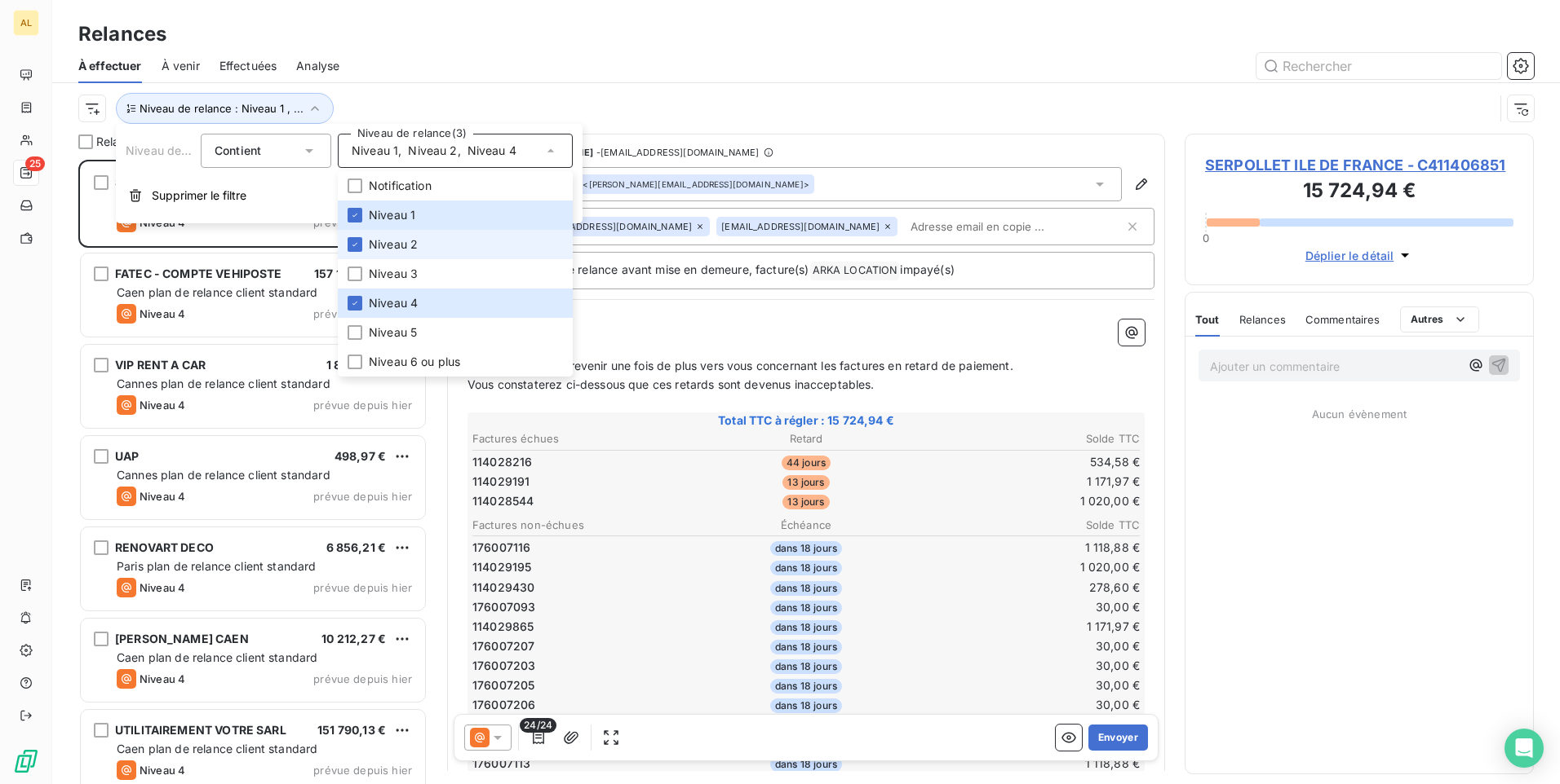
scroll to position [613, 337]
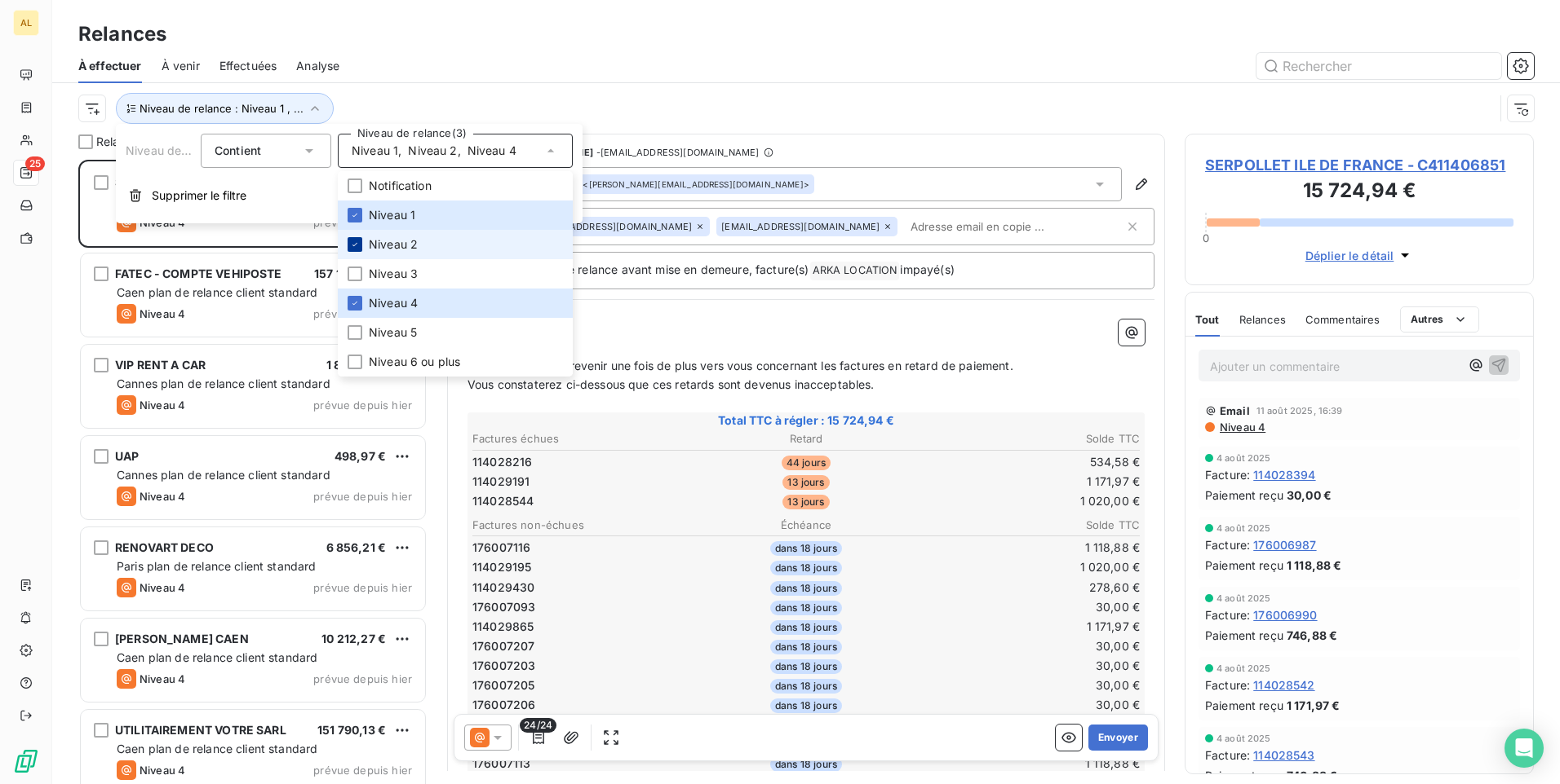
click at [352, 247] on icon at bounding box center [355, 244] width 10 height 10
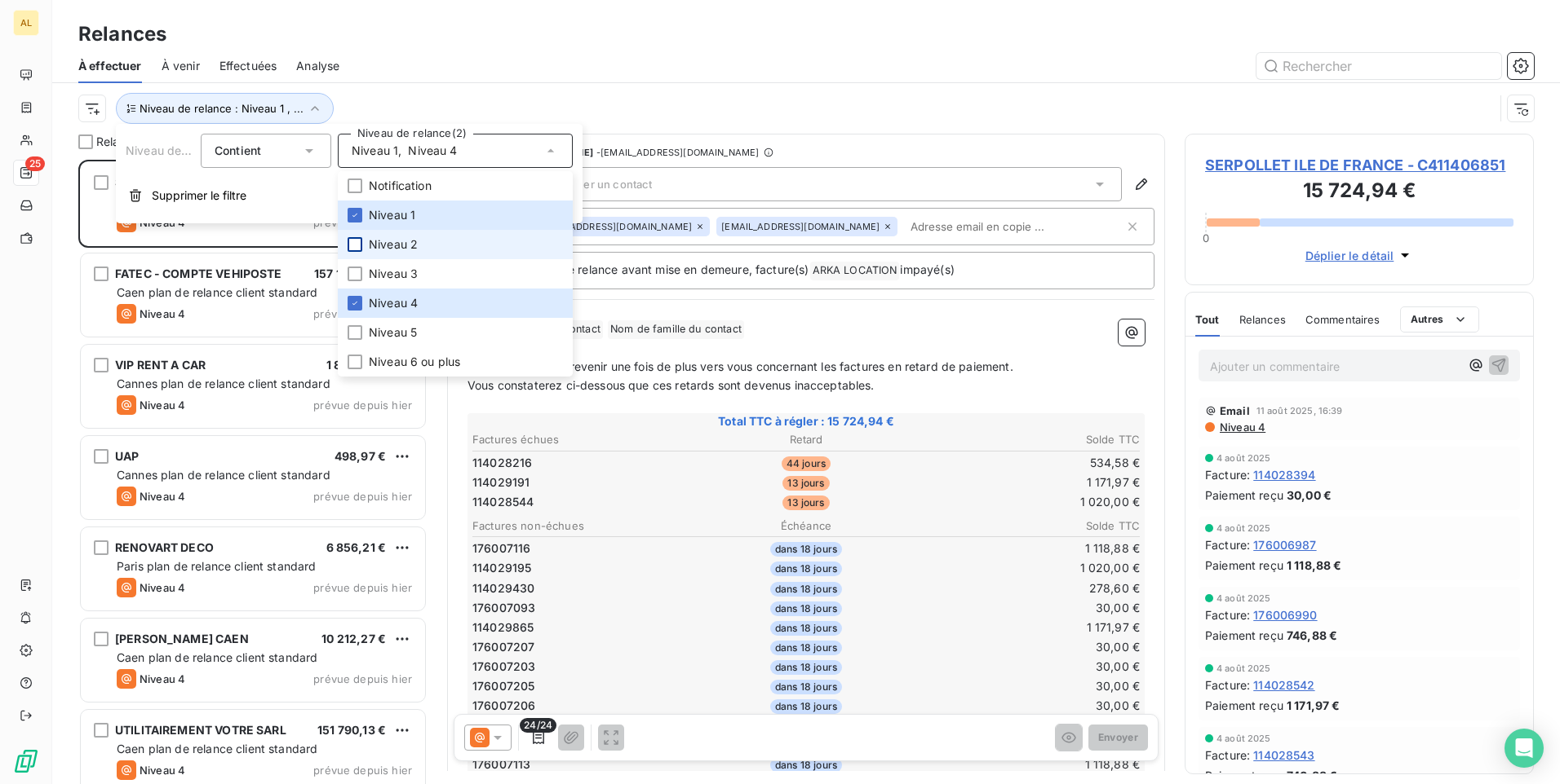
click at [355, 213] on icon at bounding box center [355, 215] width 10 height 10
drag, startPoint x: 486, startPoint y: 40, endPoint x: 381, endPoint y: 81, distance: 112.7
click at [485, 39] on div "Relances" at bounding box center [806, 34] width 1508 height 30
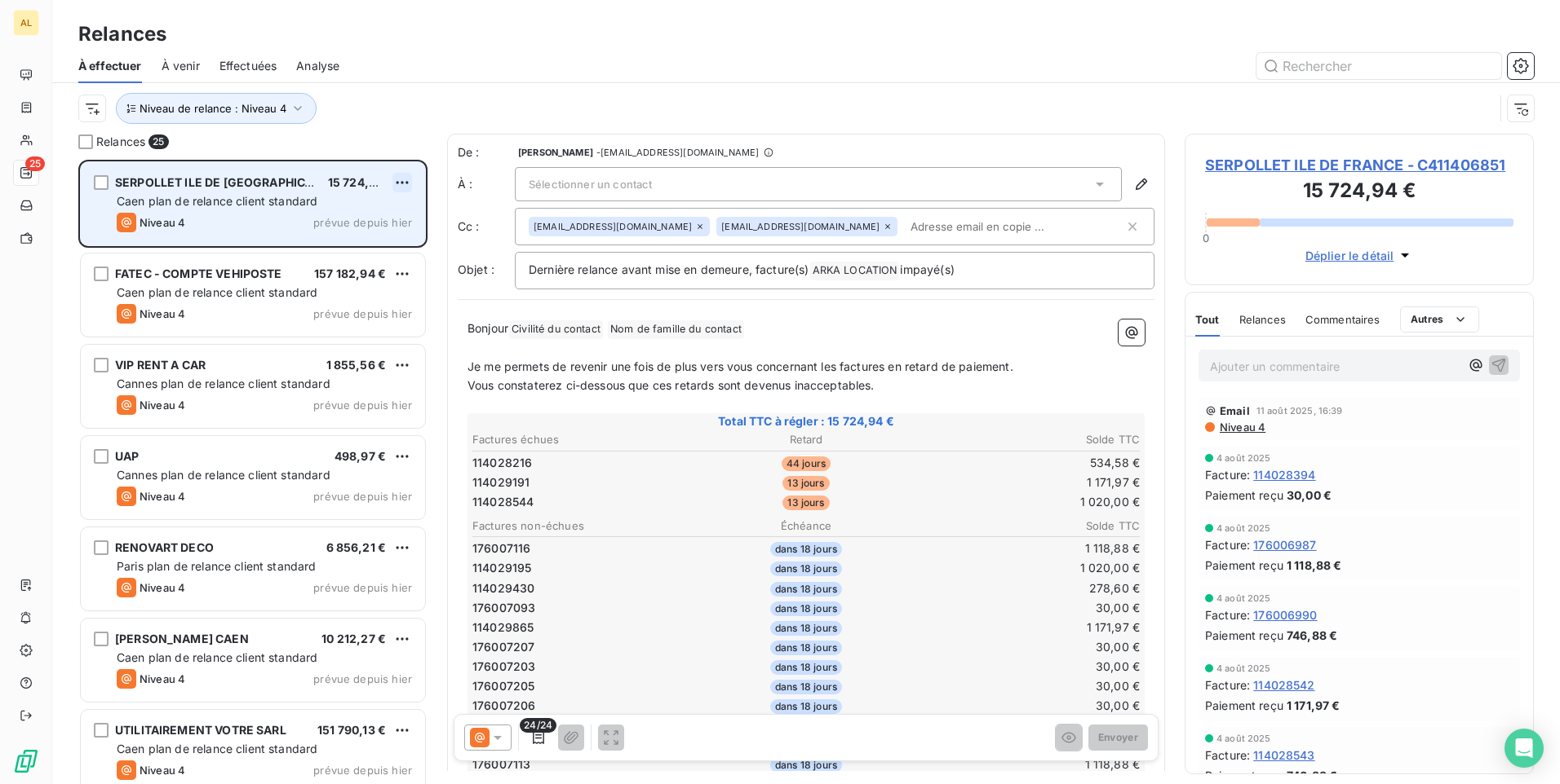
click at [404, 184] on html "AL 25 Relances À effectuer À venir Effectuées Analyse Niveau de relance : Nivea…" at bounding box center [780, 392] width 1560 height 784
click at [335, 251] on div "Passer cette action" at bounding box center [331, 244] width 146 height 26
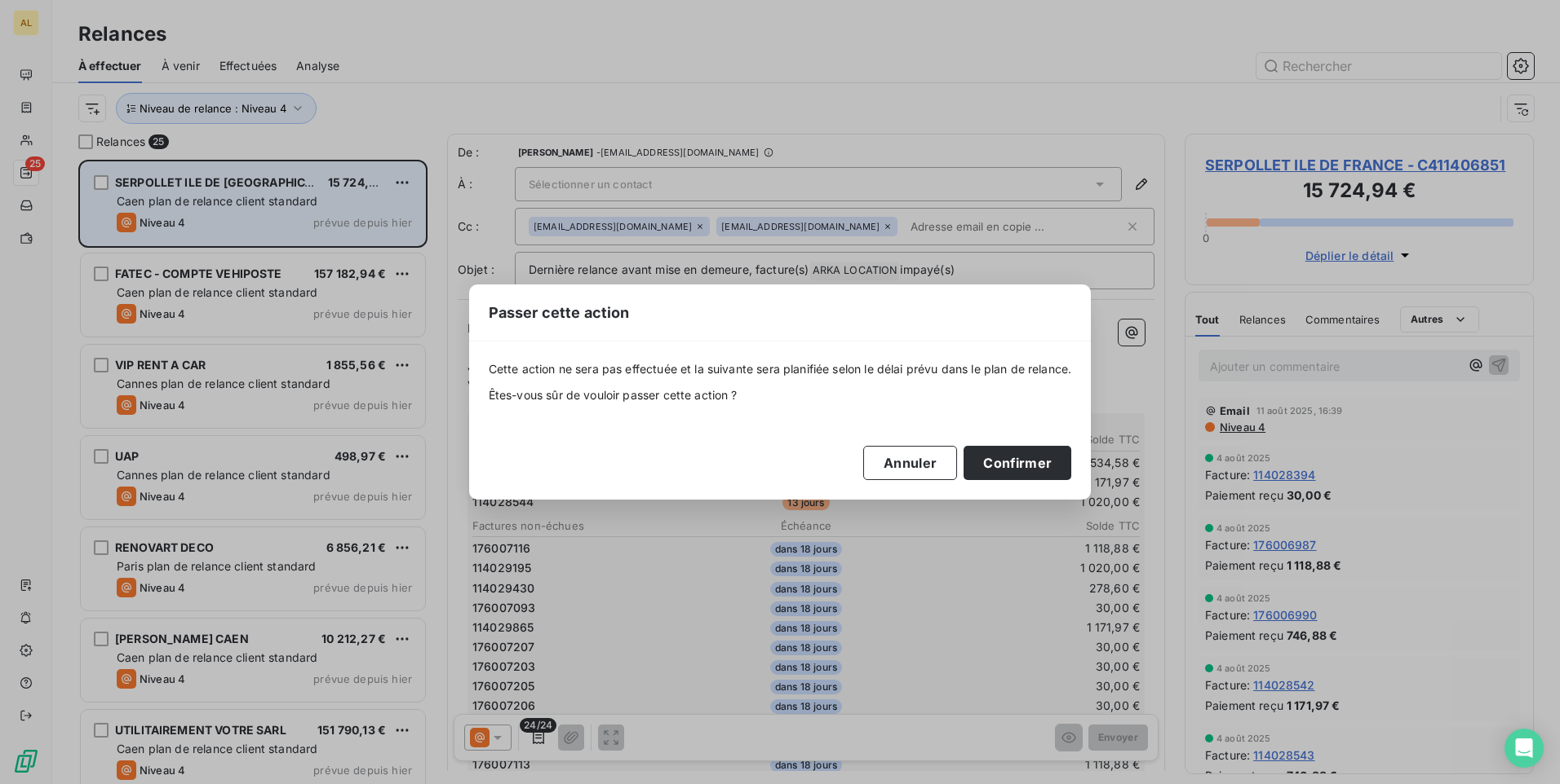
drag, startPoint x: 997, startPoint y: 461, endPoint x: 784, endPoint y: 401, distance: 221.3
click at [996, 461] on button "Confirmer" at bounding box center [1017, 463] width 108 height 34
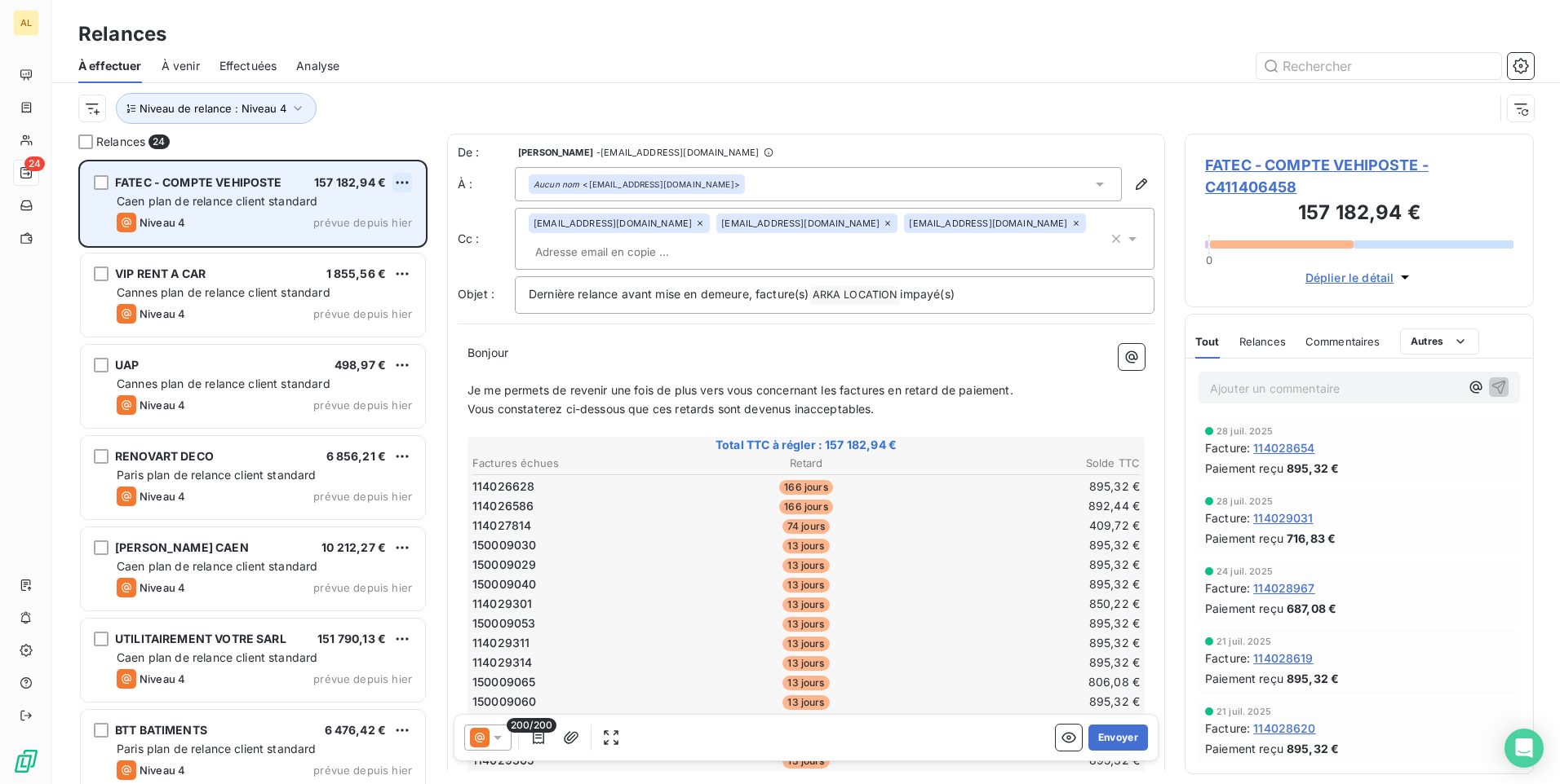
click at [393, 187] on html "AL 24 Relances À effectuer À venir Effectuées Analyse Niveau de relance : Nivea…" at bounding box center [780, 392] width 1560 height 784
click at [360, 239] on div "Passer cette action" at bounding box center [331, 244] width 146 height 26
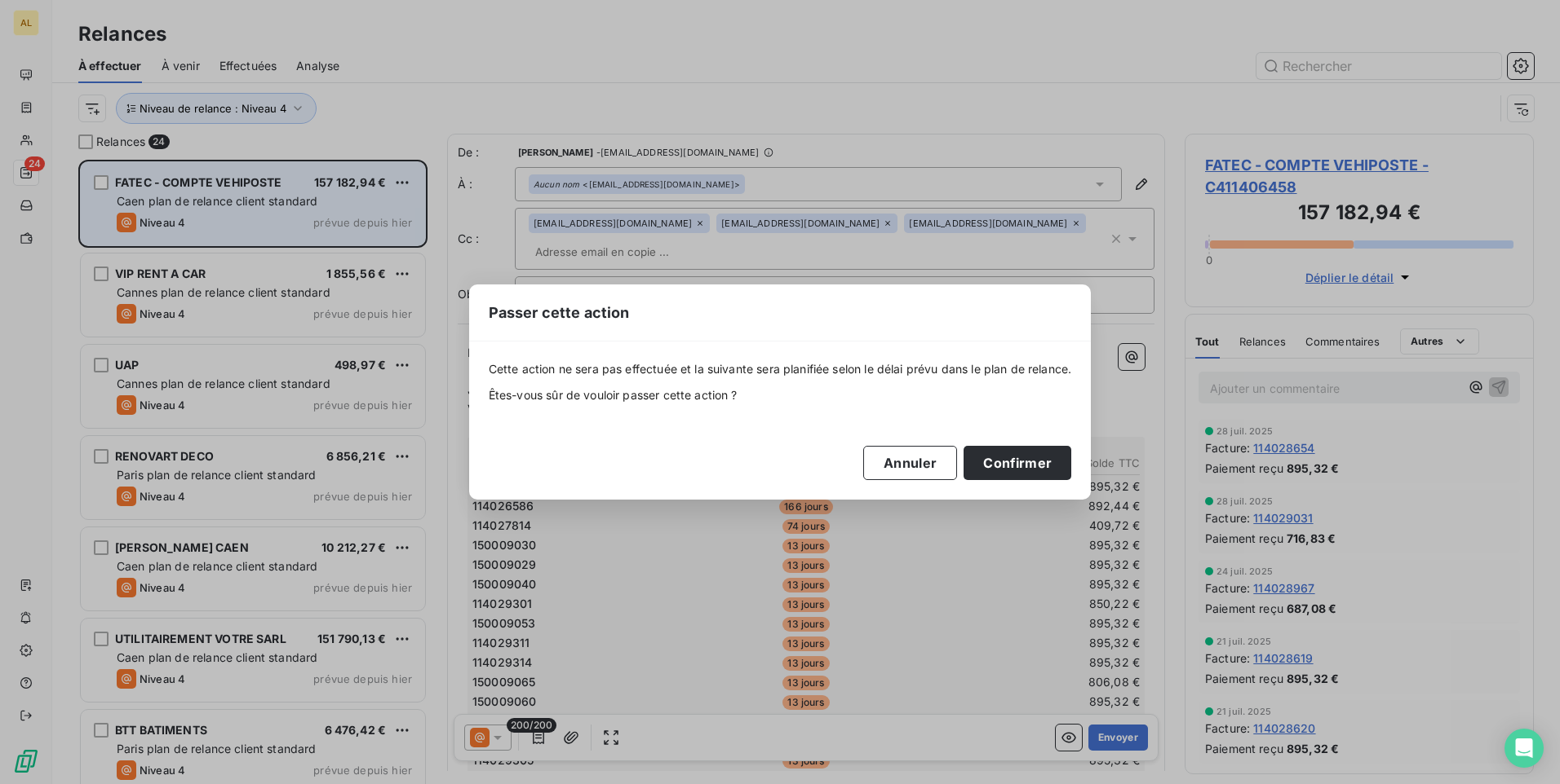
drag, startPoint x: 1019, startPoint y: 452, endPoint x: 885, endPoint y: 417, distance: 138.5
click at [1017, 452] on button "Confirmer" at bounding box center [1017, 463] width 108 height 34
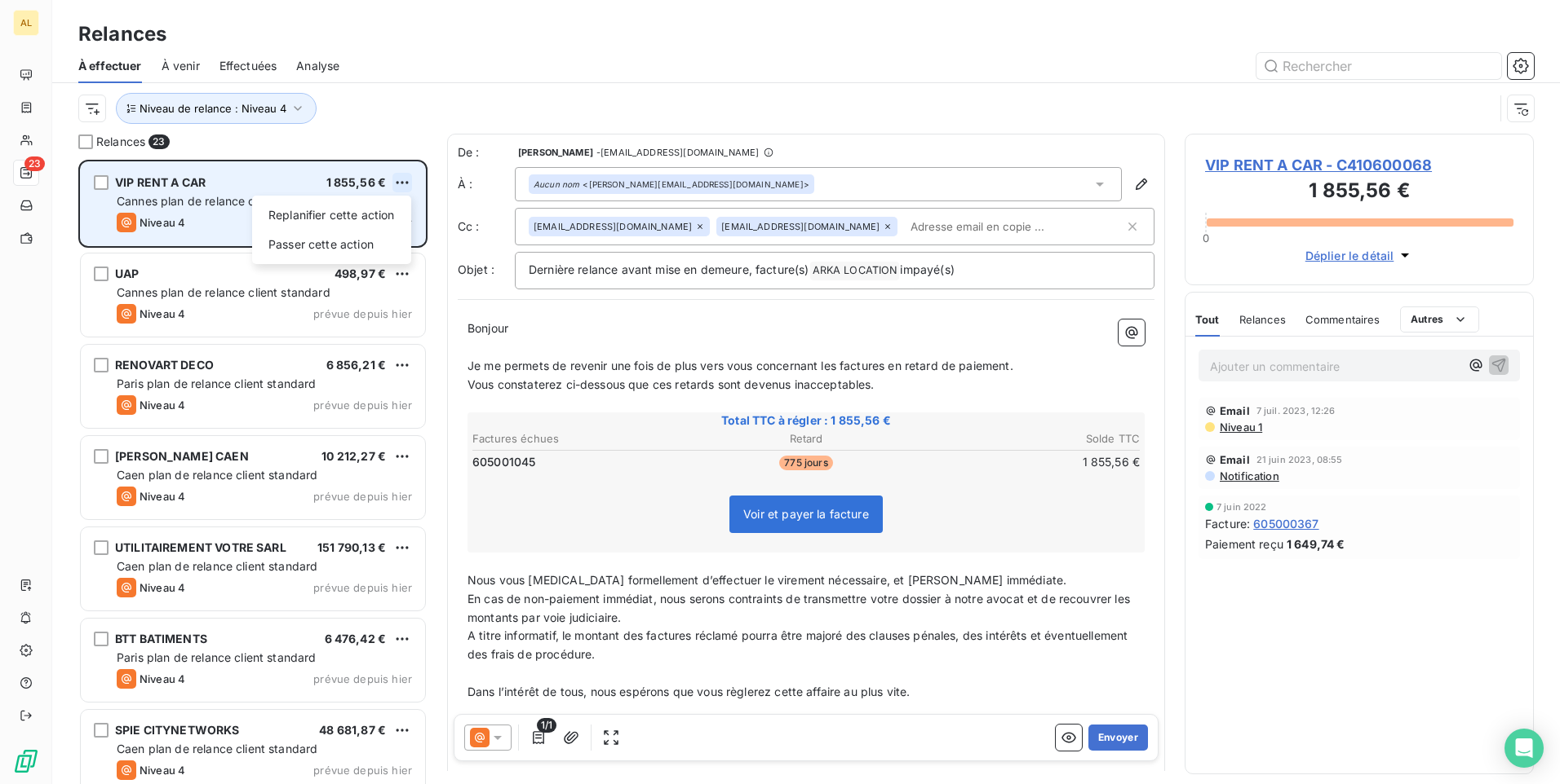
click at [395, 183] on html "AL 23 Relances À effectuer À venir Effectuées Analyse Niveau de relance : Nivea…" at bounding box center [780, 392] width 1560 height 784
click at [374, 246] on div "Passer cette action" at bounding box center [331, 244] width 146 height 26
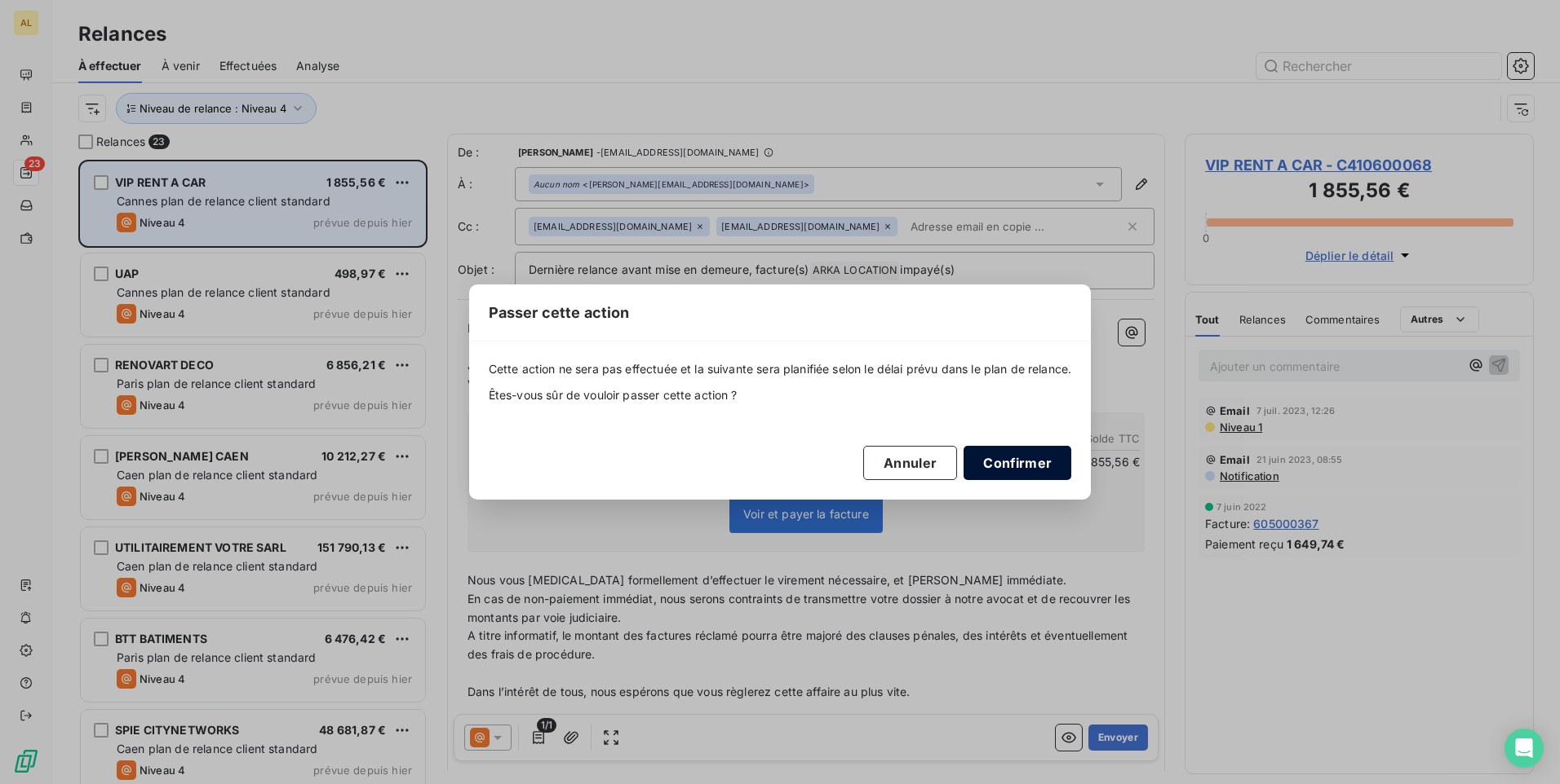
drag, startPoint x: 1018, startPoint y: 466, endPoint x: 1006, endPoint y: 459, distance: 13.9
click at [1014, 465] on button "Confirmer" at bounding box center [1017, 463] width 108 height 34
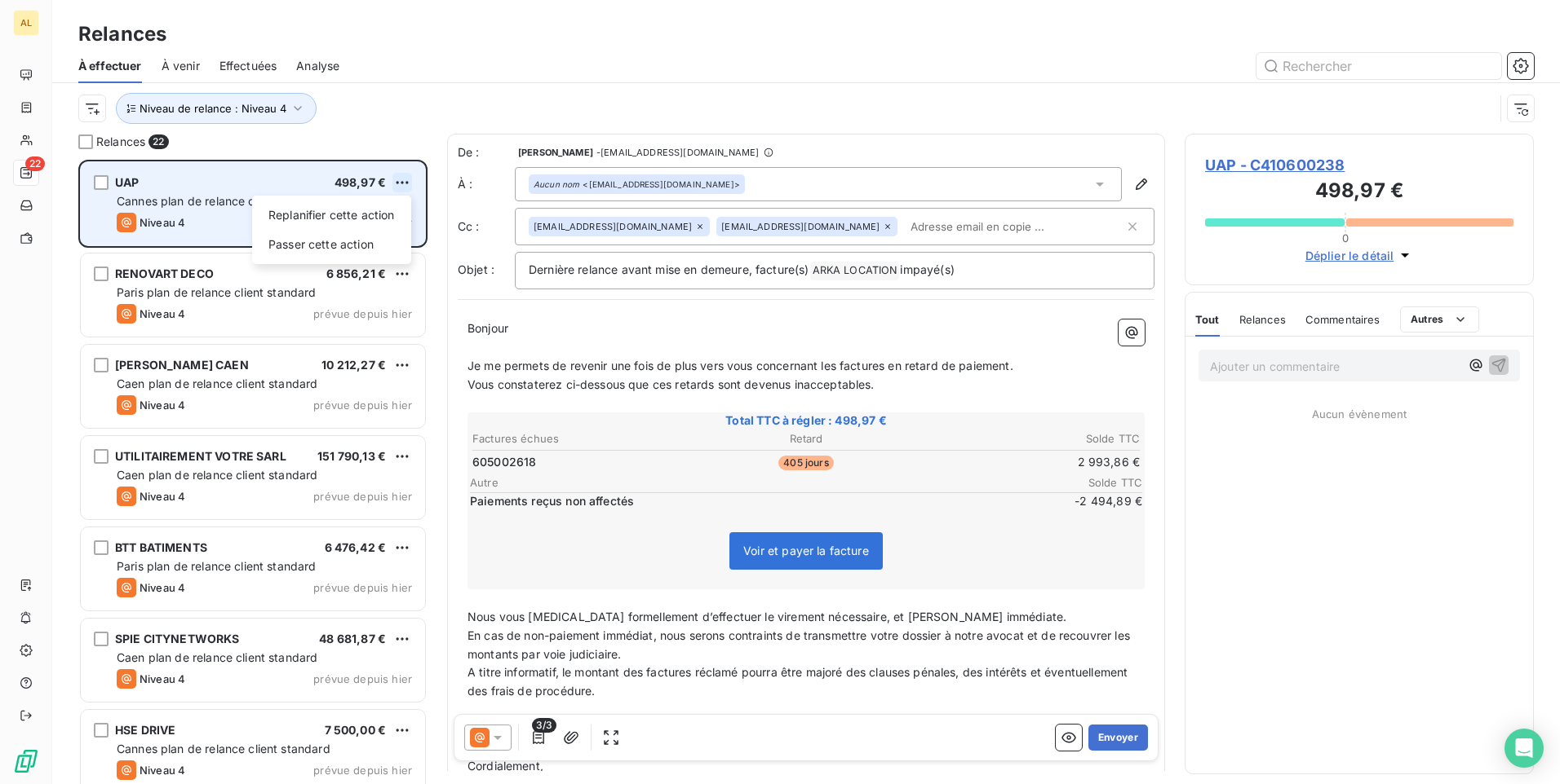
click at [399, 186] on html "AL 22 Relances À effectuer À venir Effectuées Analyse Niveau de relance : Nivea…" at bounding box center [780, 392] width 1560 height 784
click at [378, 240] on div "Passer cette action" at bounding box center [331, 244] width 146 height 26
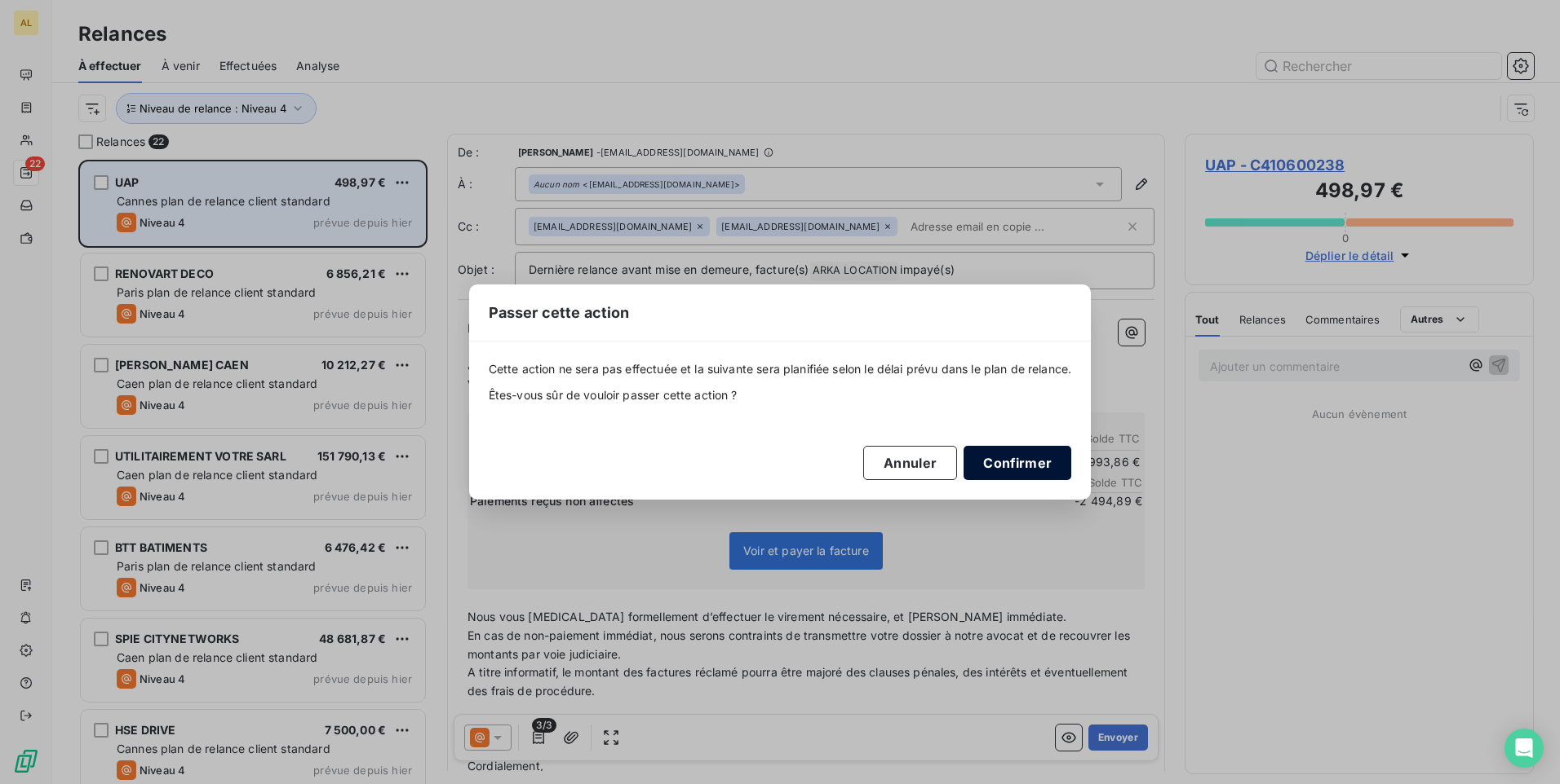
click at [1012, 469] on button "Confirmer" at bounding box center [1017, 463] width 108 height 34
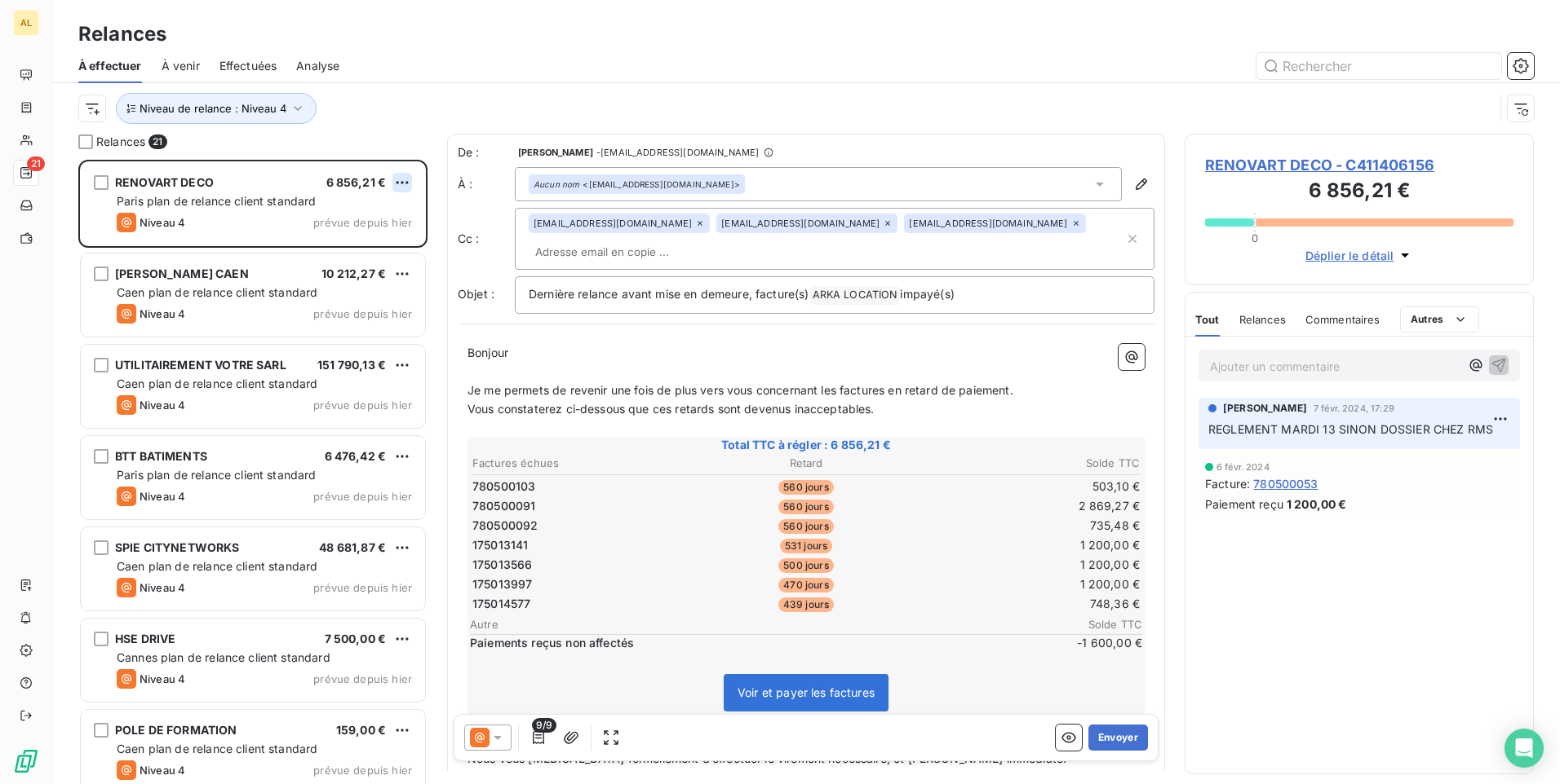
click at [402, 180] on html "AL 21 Relances À effectuer À venir Effectuées Analyse Niveau de relance : Nivea…" at bounding box center [780, 392] width 1560 height 784
click at [374, 237] on div "Passer cette action" at bounding box center [331, 244] width 146 height 26
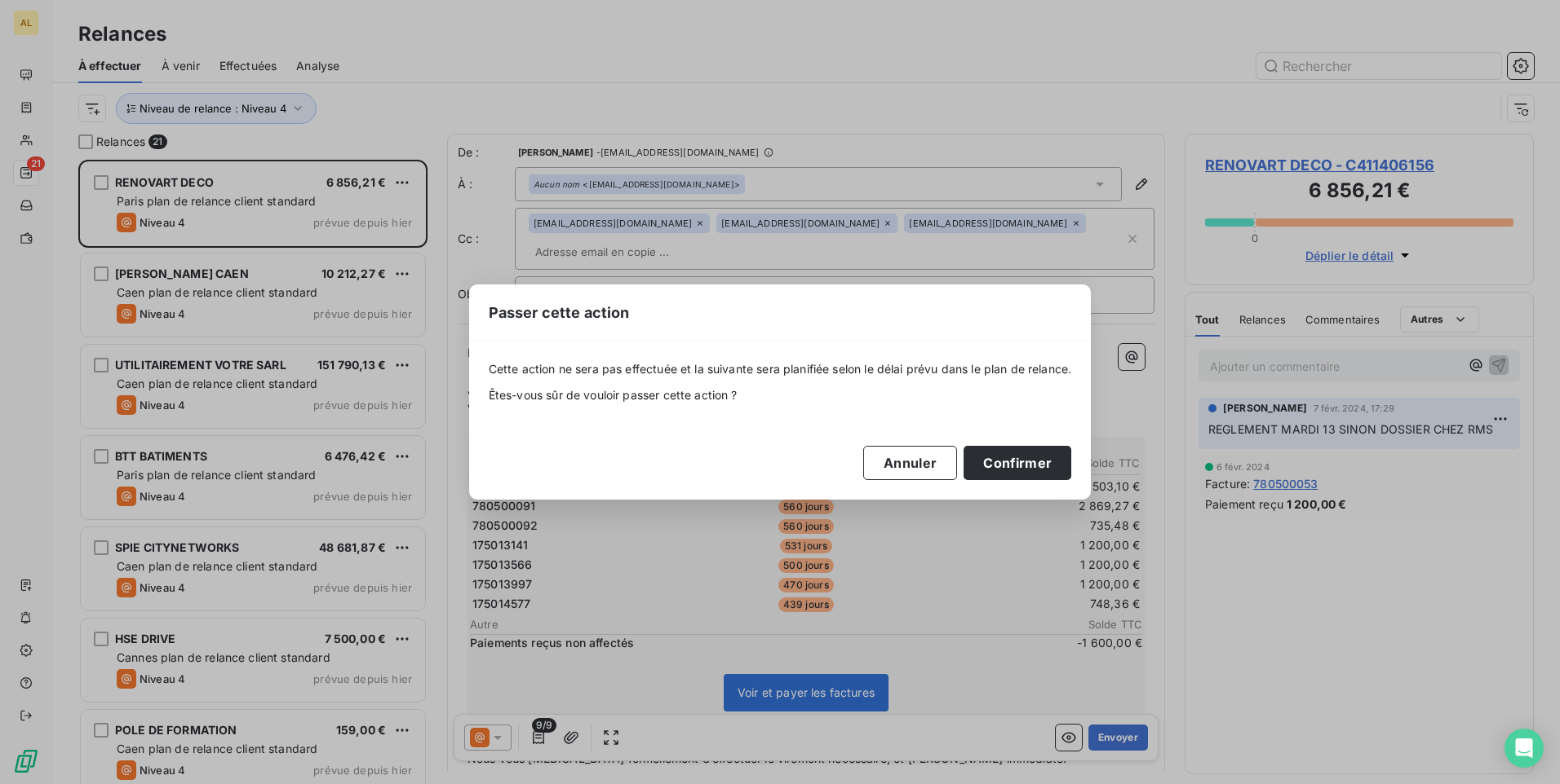
drag, startPoint x: 1017, startPoint y: 469, endPoint x: 925, endPoint y: 437, distance: 97.4
click at [1017, 468] on button "Confirmer" at bounding box center [1017, 463] width 108 height 34
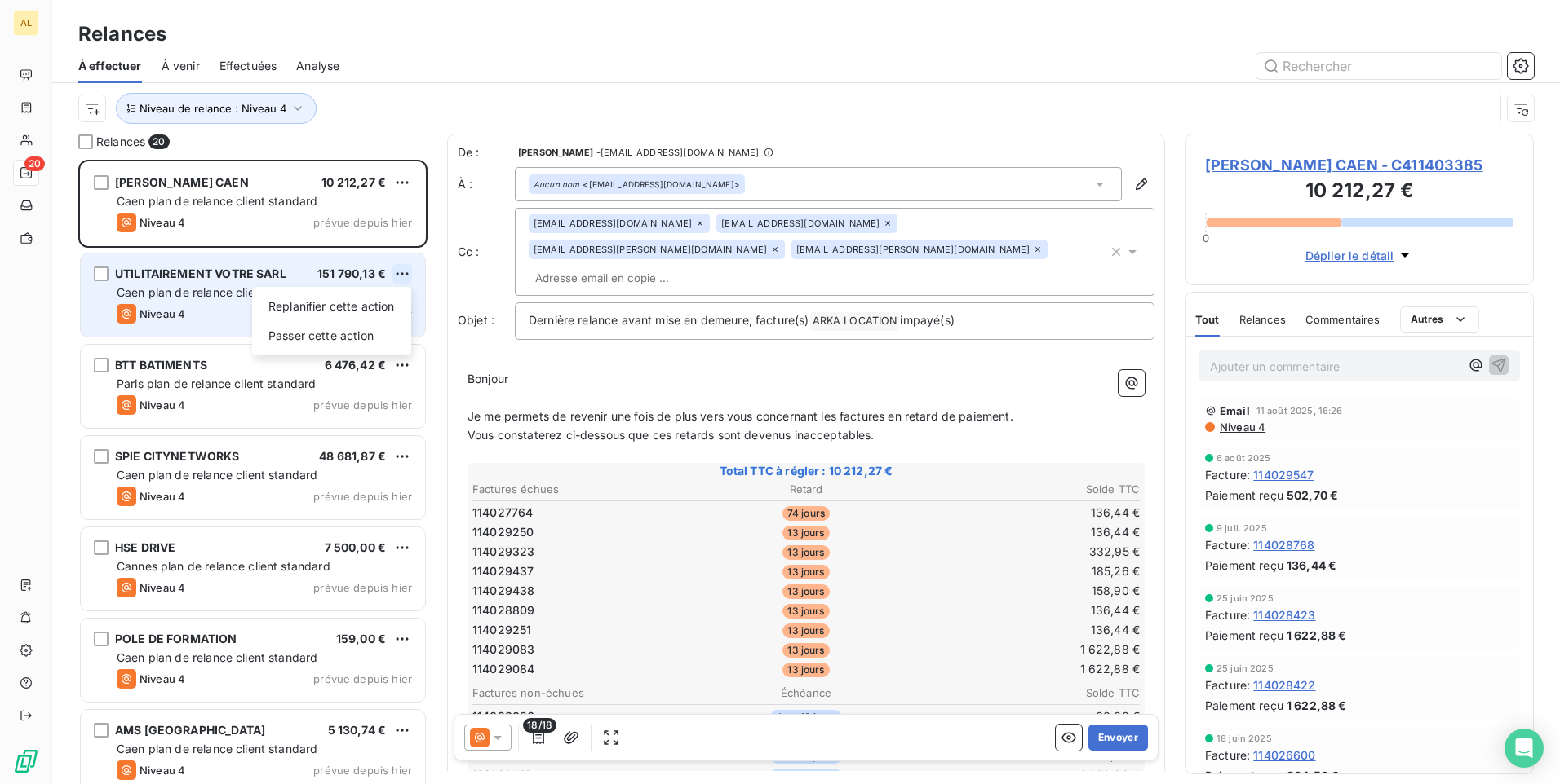
click at [401, 272] on html "AL 20 Relances À effectuer À venir Effectuées Analyse Niveau de relance : Nivea…" at bounding box center [780, 392] width 1560 height 784
click at [366, 331] on div "Passer cette action" at bounding box center [331, 335] width 146 height 26
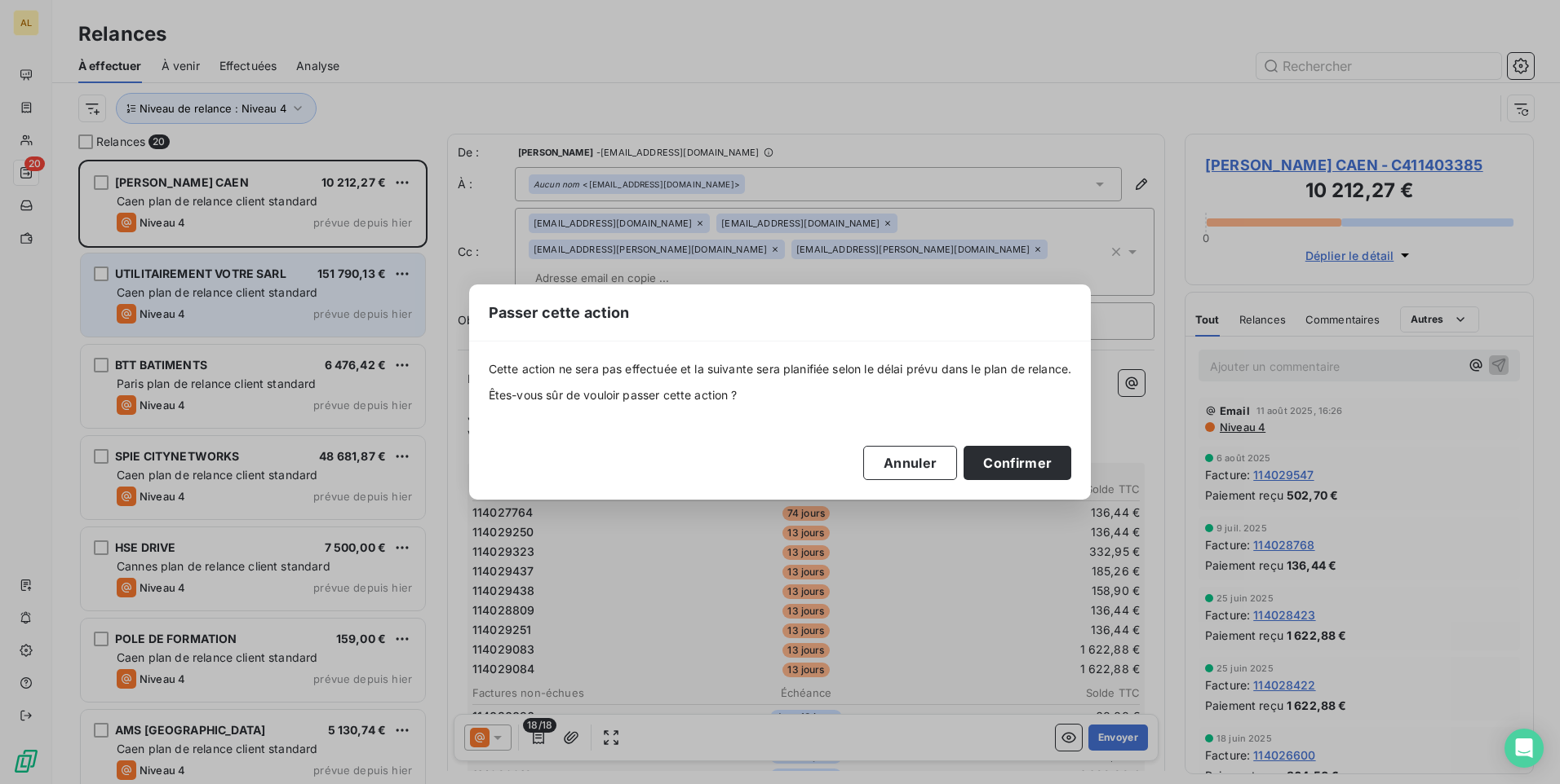
drag, startPoint x: 1027, startPoint y: 459, endPoint x: 921, endPoint y: 425, distance: 111.3
click at [1023, 454] on button "Confirmer" at bounding box center [1017, 463] width 108 height 34
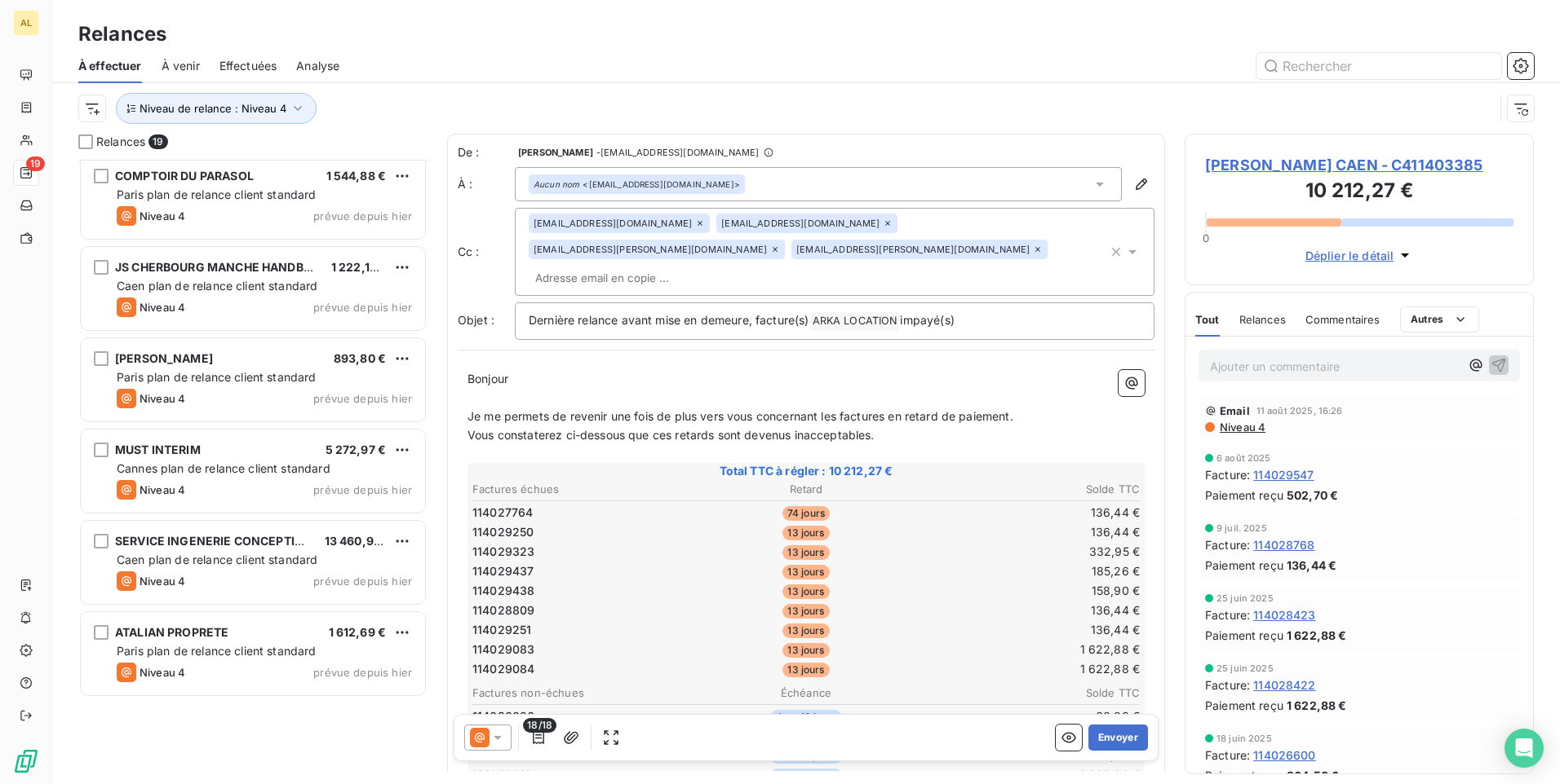
scroll to position [623, 0]
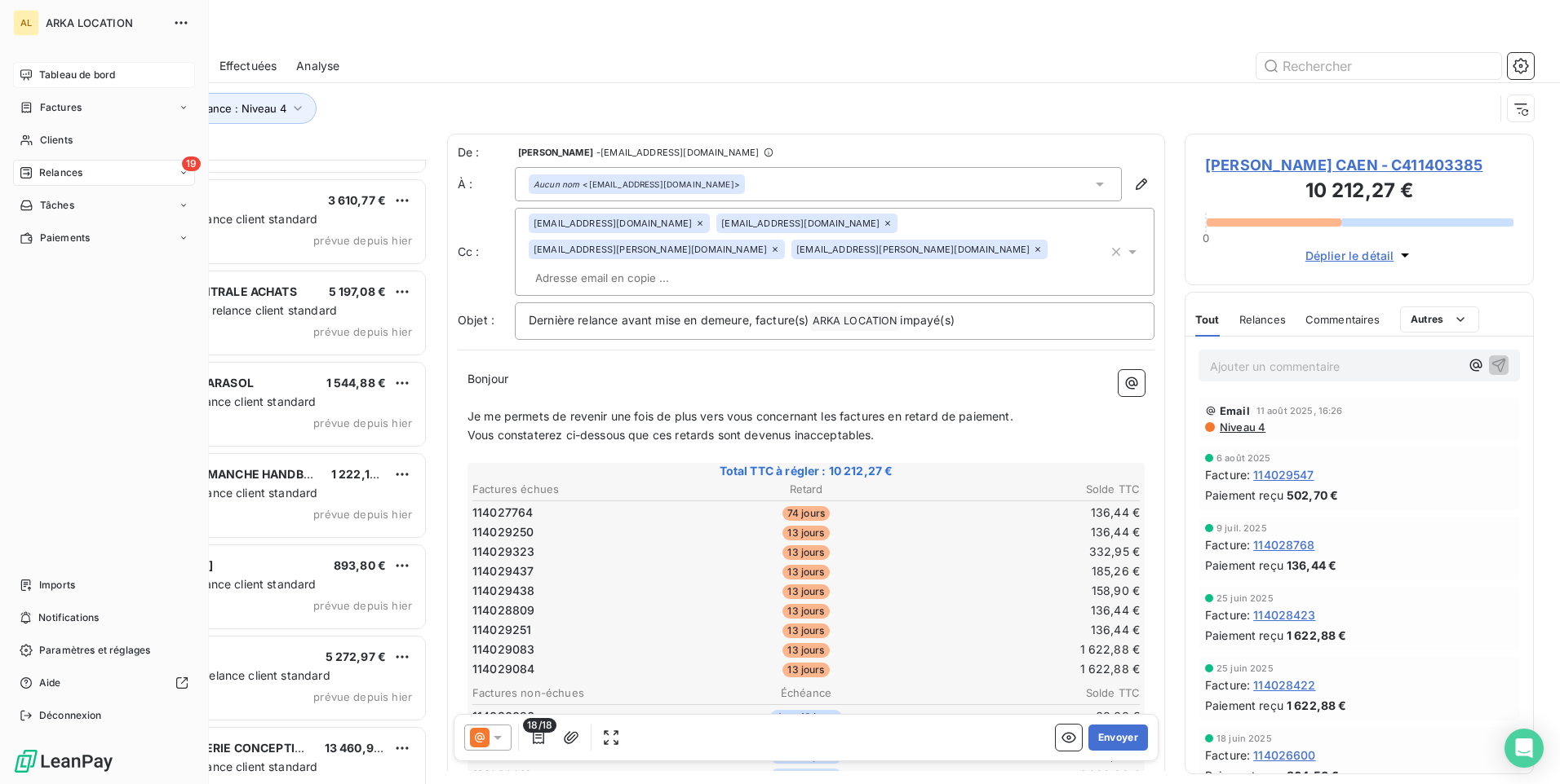
drag, startPoint x: 49, startPoint y: 72, endPoint x: 77, endPoint y: 83, distance: 30.1
click at [50, 73] on span "Tableau de bord" at bounding box center [77, 74] width 76 height 14
